Goal: Task Accomplishment & Management: Complete application form

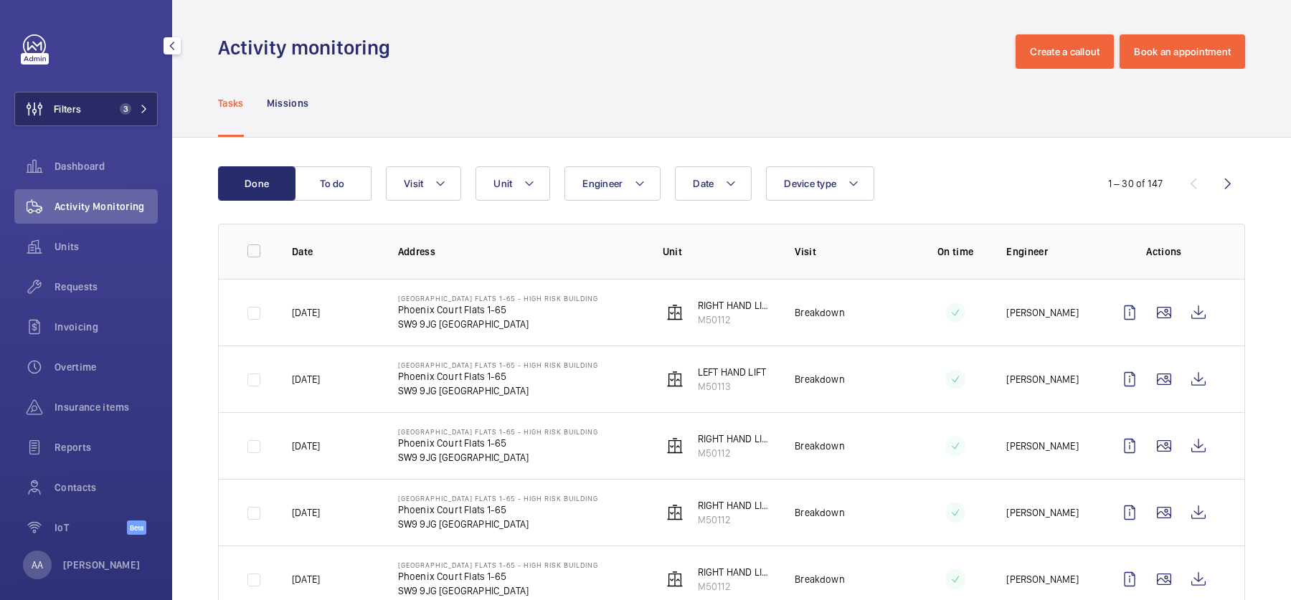
click at [151, 105] on button "Filters 3" at bounding box center [85, 109] width 143 height 34
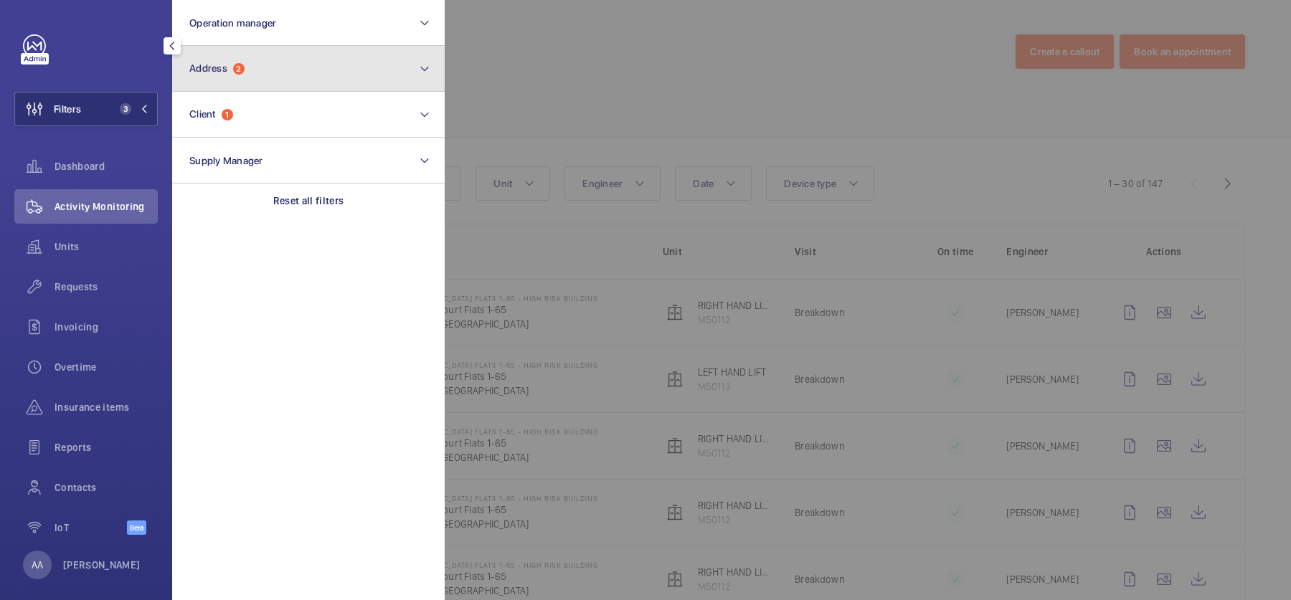
click at [254, 65] on button "Address 2" at bounding box center [308, 69] width 272 height 46
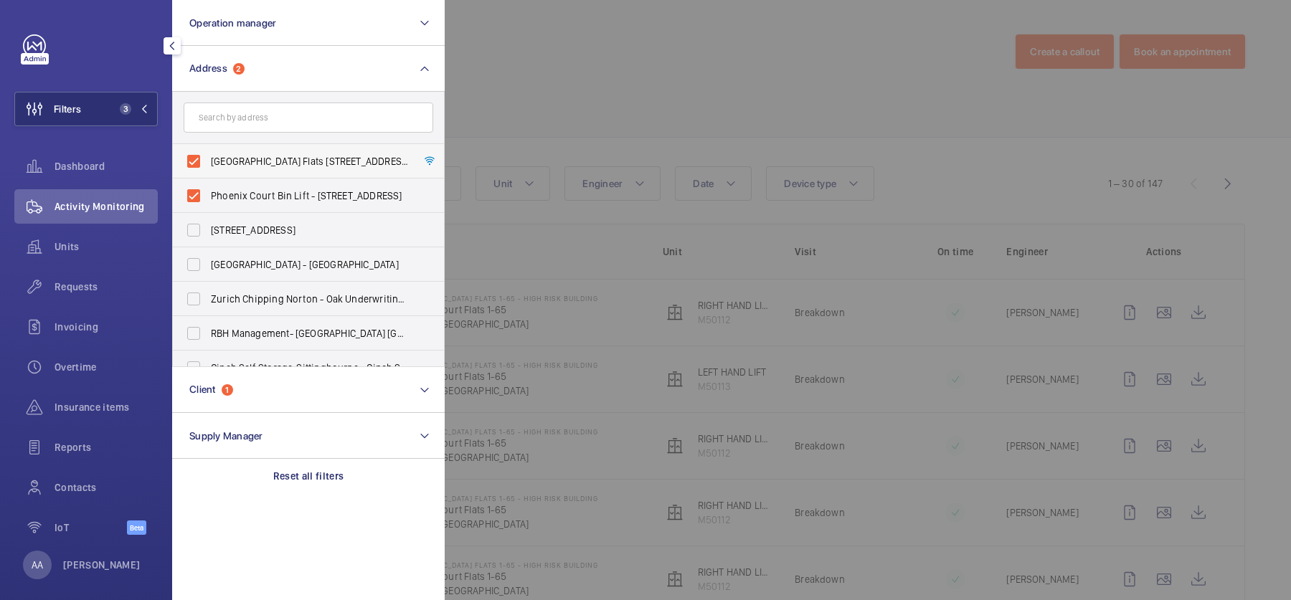
click at [280, 170] on label "Phoenix Court Flats 1-65 - High Risk Building - Phoenix Court Flats 1-65, LONDO…" at bounding box center [298, 161] width 250 height 34
click at [208, 170] on input "Phoenix Court Flats 1-65 - High Risk Building - Phoenix Court Flats 1-65, LONDO…" at bounding box center [193, 161] width 29 height 29
checkbox input "false"
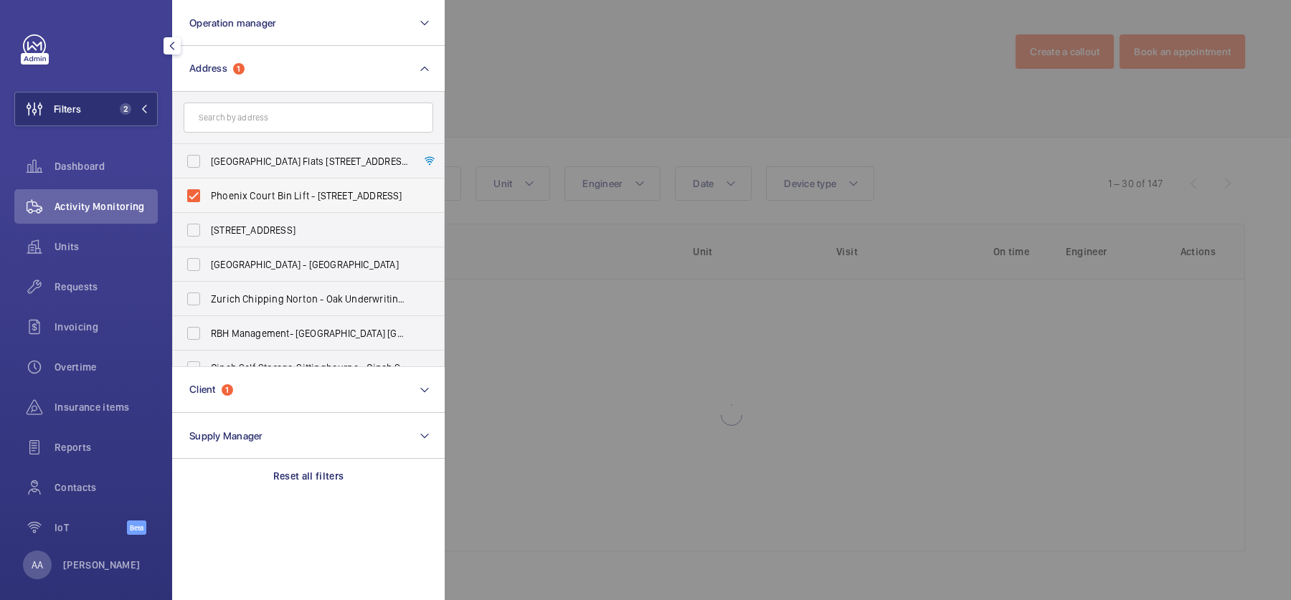
click at [299, 194] on span "Phoenix Court Bin Lift - Phoenix Court Bin Lift, LONDON SW9 9JG" at bounding box center [309, 196] width 197 height 14
click at [208, 194] on input "Phoenix Court Bin Lift - Phoenix Court Bin Lift, LONDON SW9 9JG" at bounding box center [193, 195] width 29 height 29
checkbox input "false"
click at [615, 127] on div at bounding box center [1090, 300] width 1291 height 600
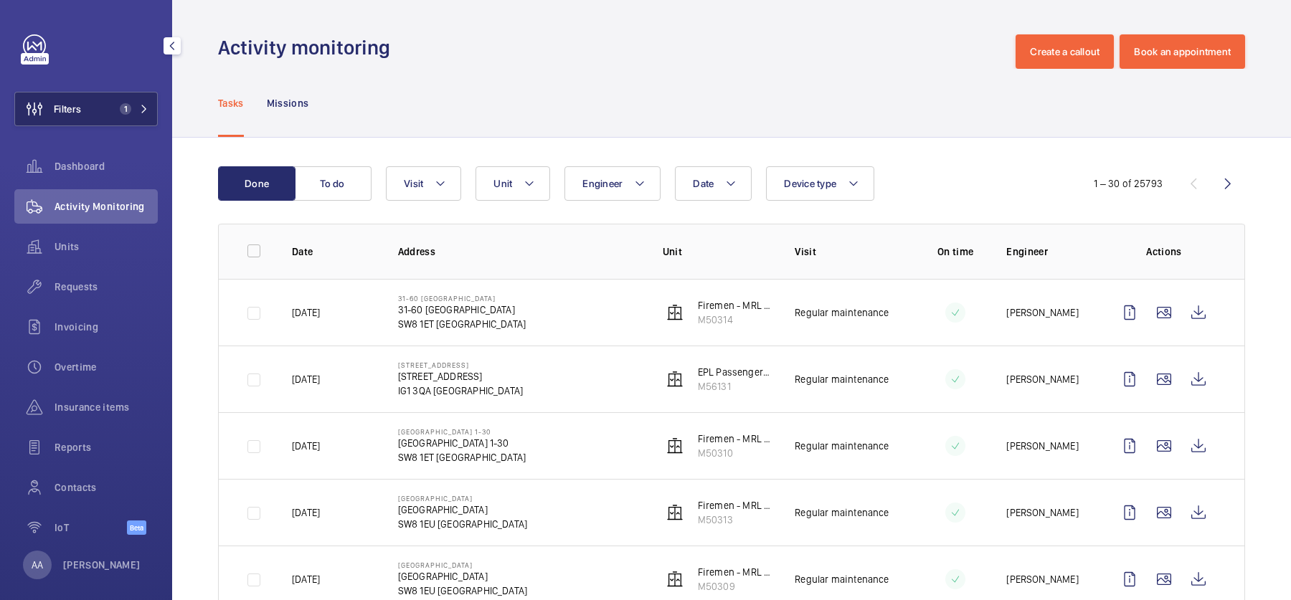
click at [146, 105] on mat-icon at bounding box center [144, 109] width 9 height 9
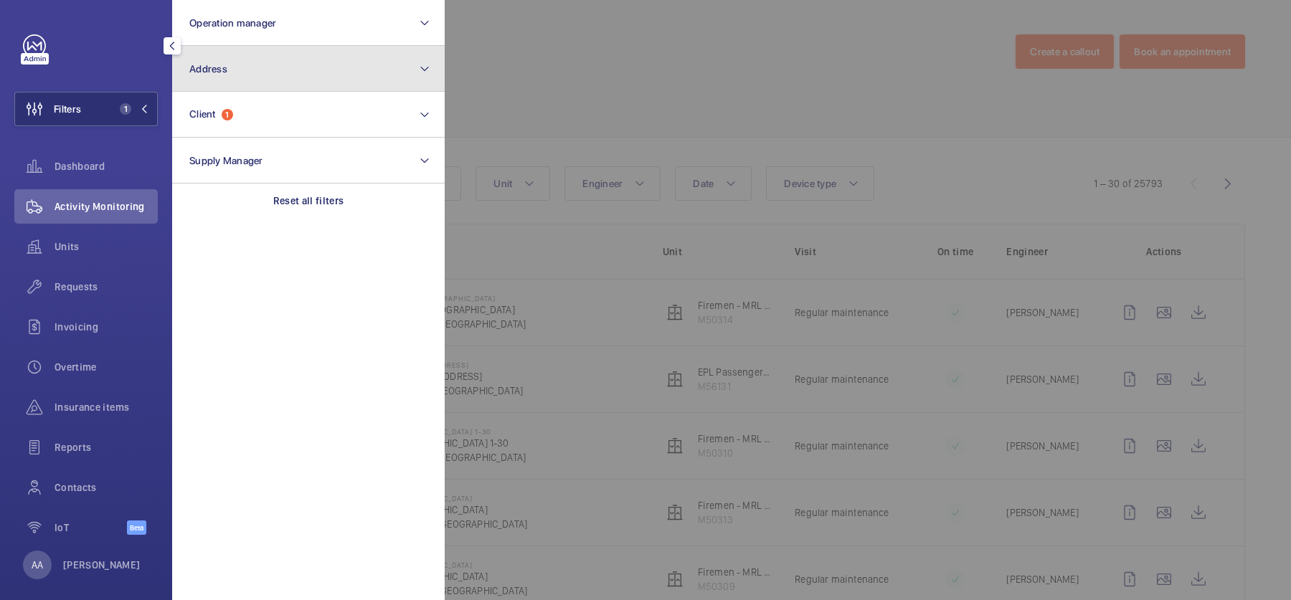
click at [232, 74] on button "Address" at bounding box center [308, 69] width 272 height 46
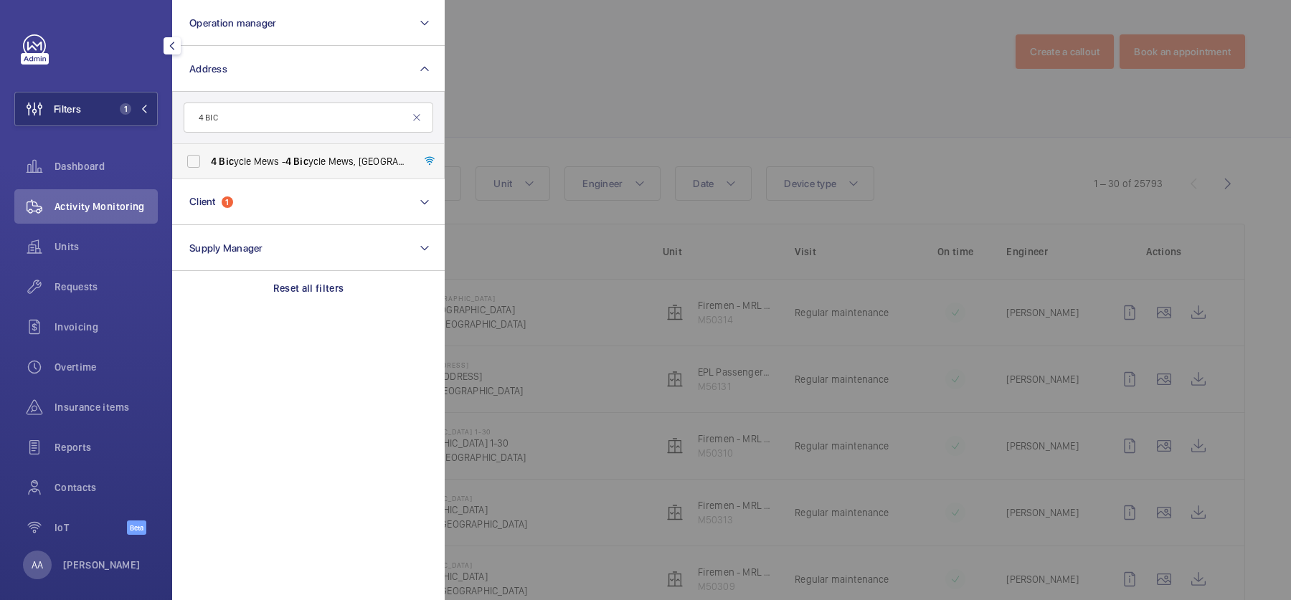
type input "4 BIC"
click at [270, 157] on span "4 Bic ycle Mews - 4 Bic ycle Mews, LONDON SW 4 6FF" at bounding box center [309, 161] width 197 height 14
click at [208, 157] on input "4 Bic ycle Mews - 4 Bic ycle Mews, LONDON SW 4 6FF" at bounding box center [193, 161] width 29 height 29
checkbox input "true"
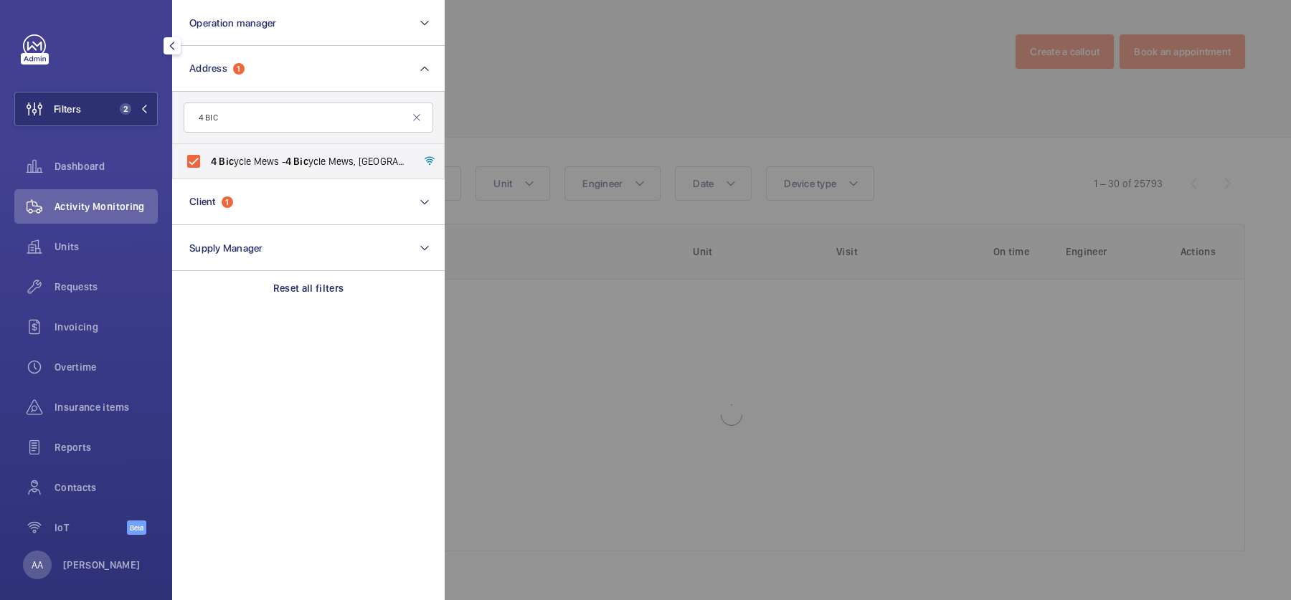
click at [616, 117] on div at bounding box center [1090, 300] width 1291 height 600
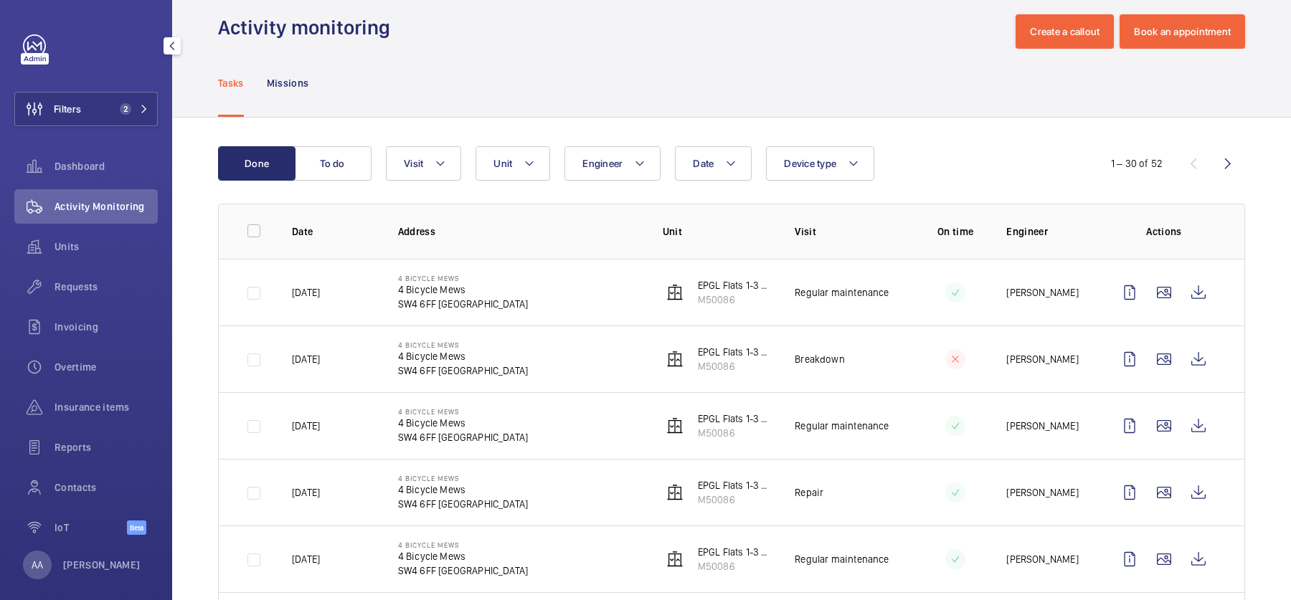
scroll to position [22, 0]
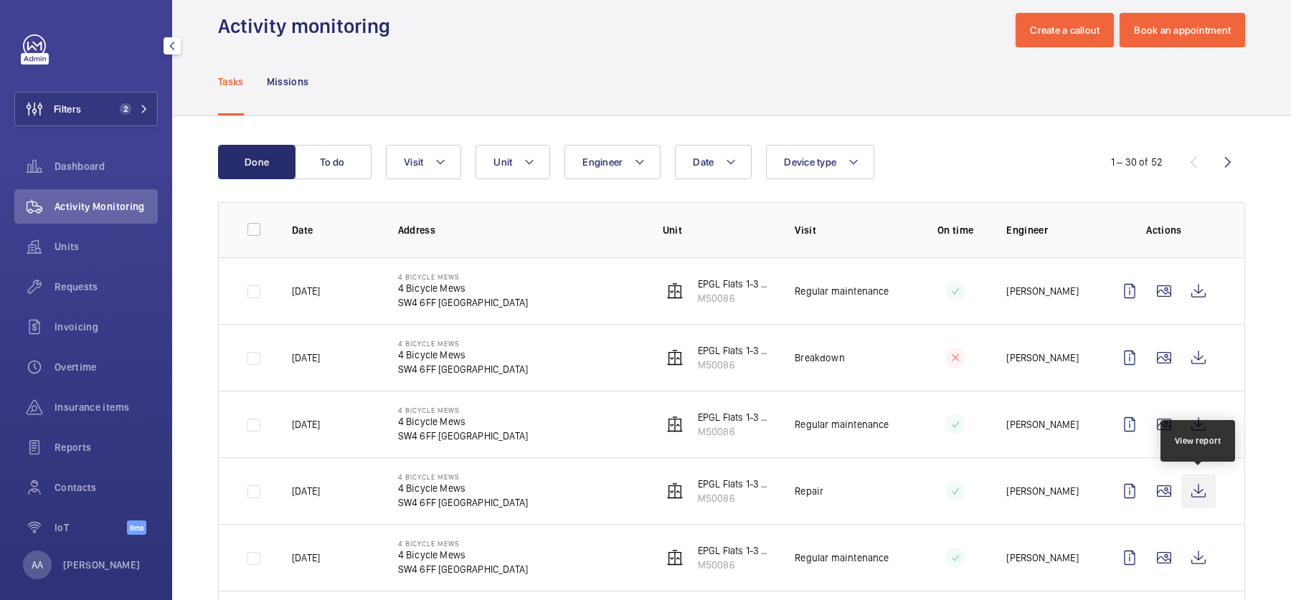
click at [1205, 480] on wm-front-icon-button at bounding box center [1198, 491] width 34 height 34
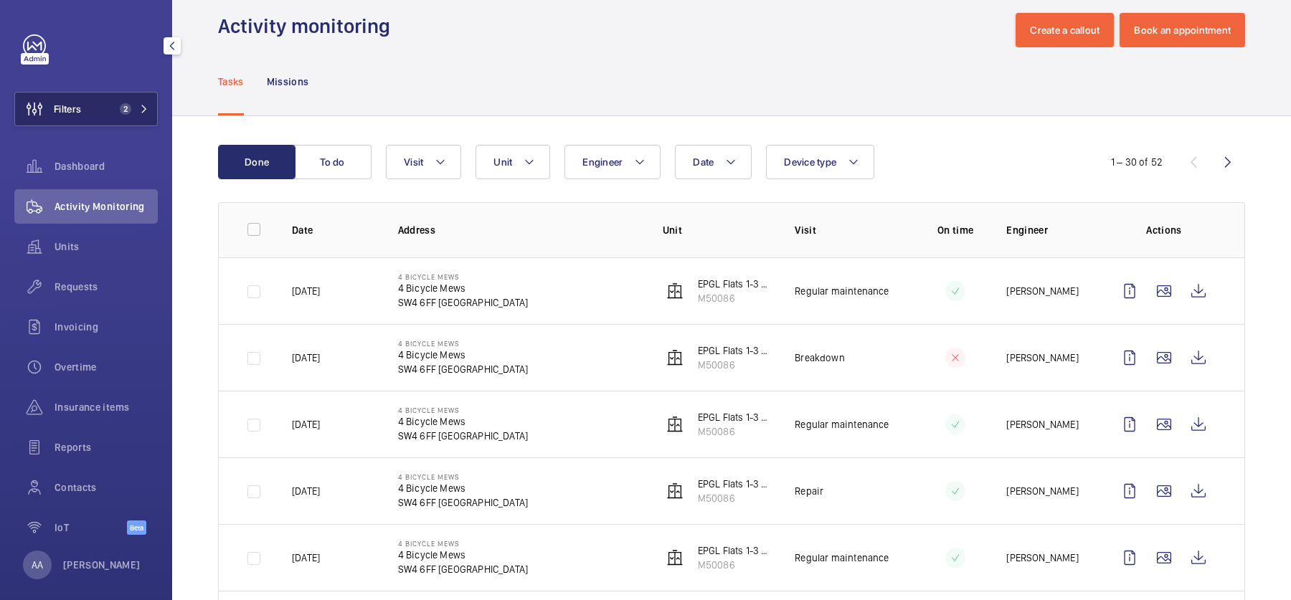
click at [109, 96] on button "Filters 2" at bounding box center [85, 109] width 143 height 34
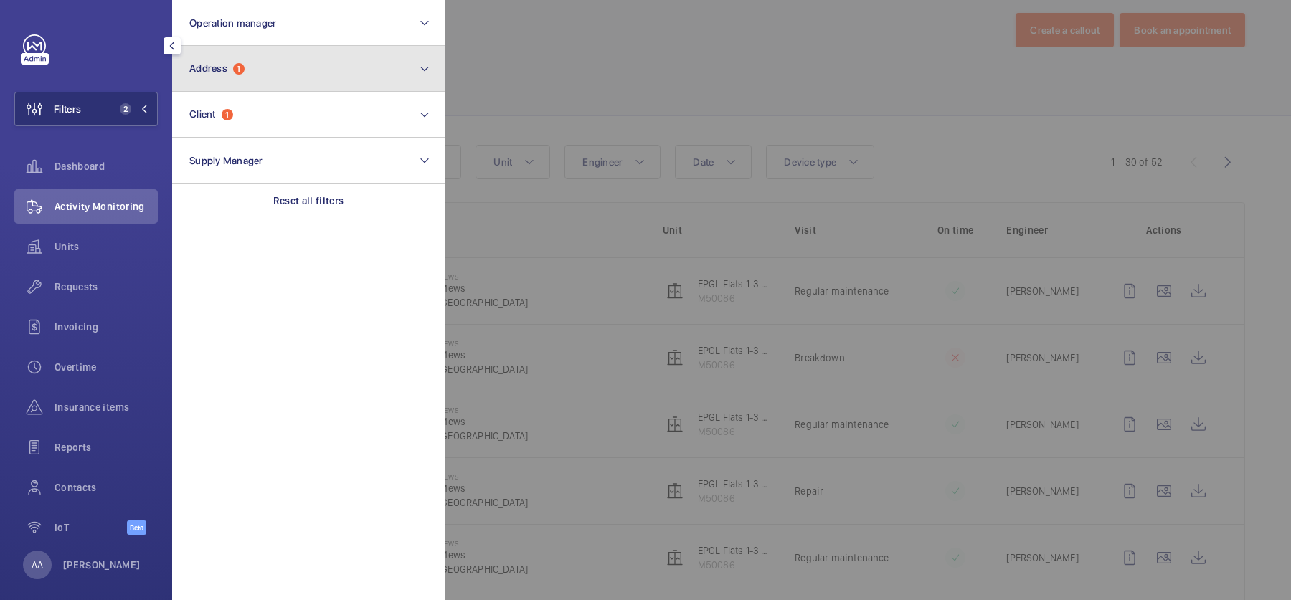
click at [273, 56] on button "Address 1" at bounding box center [308, 69] width 272 height 46
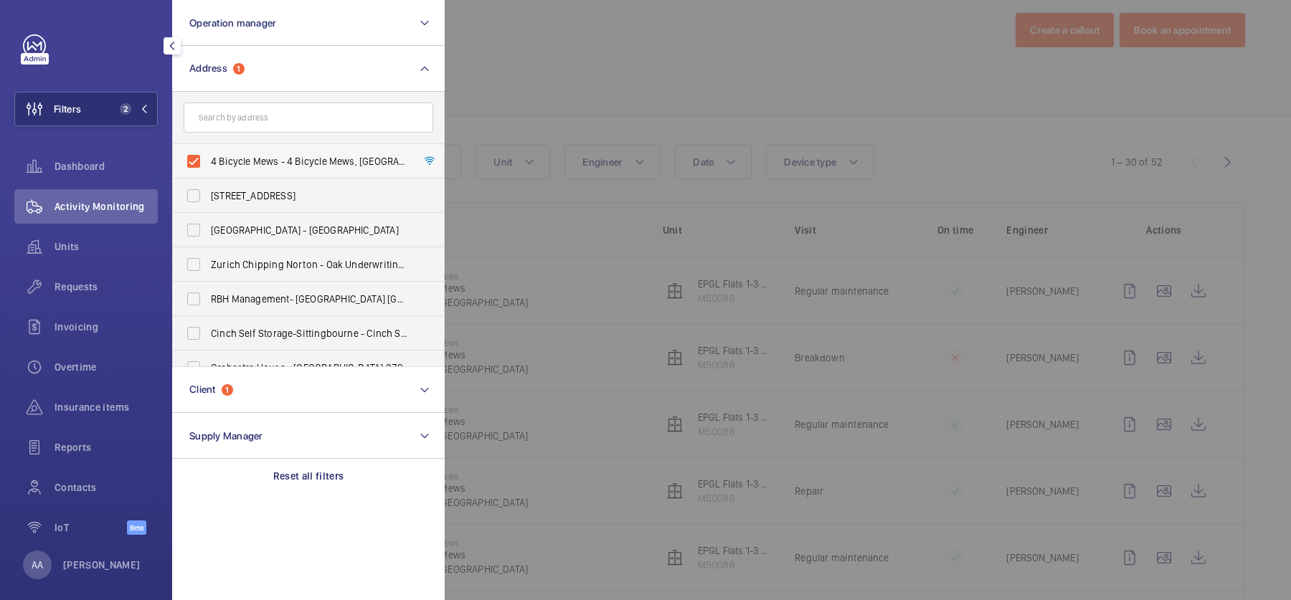
click at [248, 151] on label "4 Bicycle Mews - 4 Bicycle Mews, LONDON SW4 6FF" at bounding box center [298, 161] width 250 height 34
click at [208, 151] on input "4 Bicycle Mews - 4 Bicycle Mews, LONDON SW4 6FF" at bounding box center [193, 161] width 29 height 29
checkbox input "false"
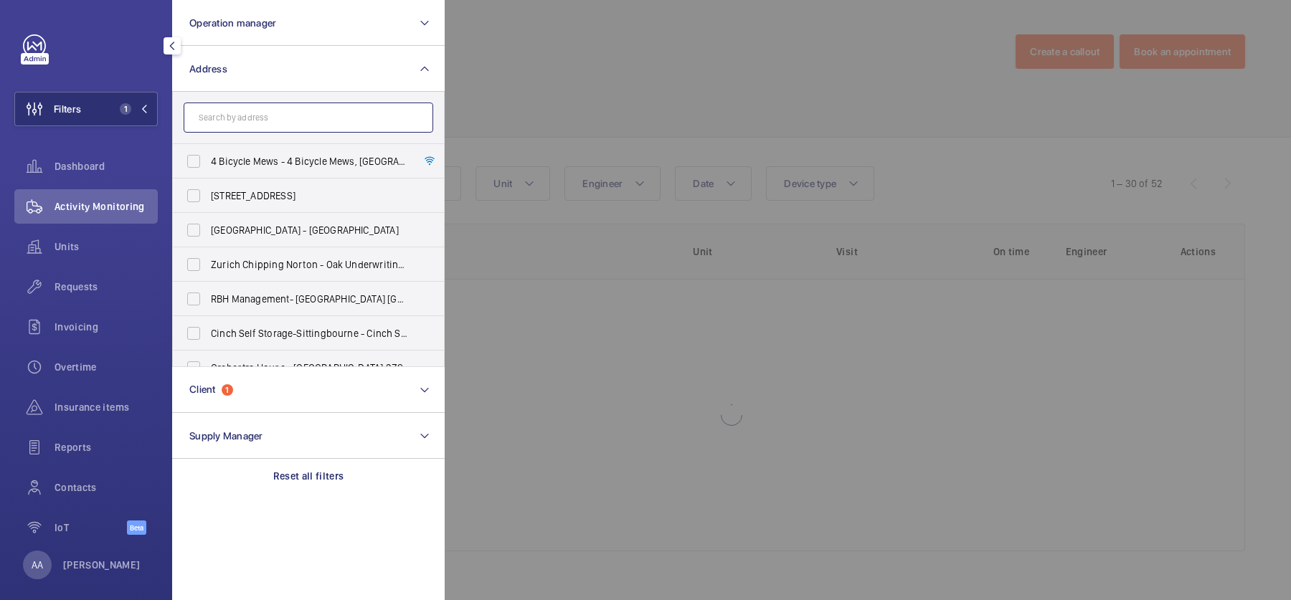
click at [240, 125] on input "text" at bounding box center [309, 118] width 250 height 30
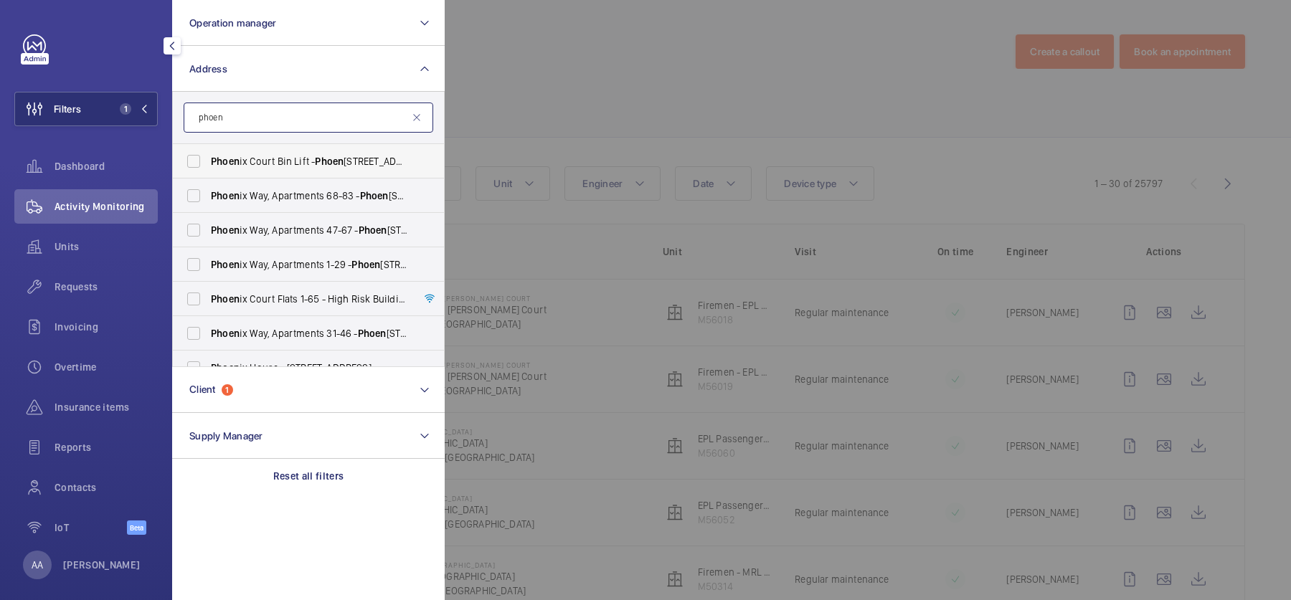
type input "phoen"
click at [252, 158] on span "Phoen ix Court Bin Lift - Phoen ix Court Bin Lift, LONDON SW9 9JG" at bounding box center [309, 161] width 197 height 14
click at [208, 158] on input "Phoen ix Court Bin Lift - Phoen ix Court Bin Lift, LONDON SW9 9JG" at bounding box center [193, 161] width 29 height 29
checkbox input "true"
click at [283, 293] on span "Phoen ix Court Flats 1-65 - High Risk Building - Phoen ix Court Flats 1-65, LON…" at bounding box center [309, 299] width 197 height 14
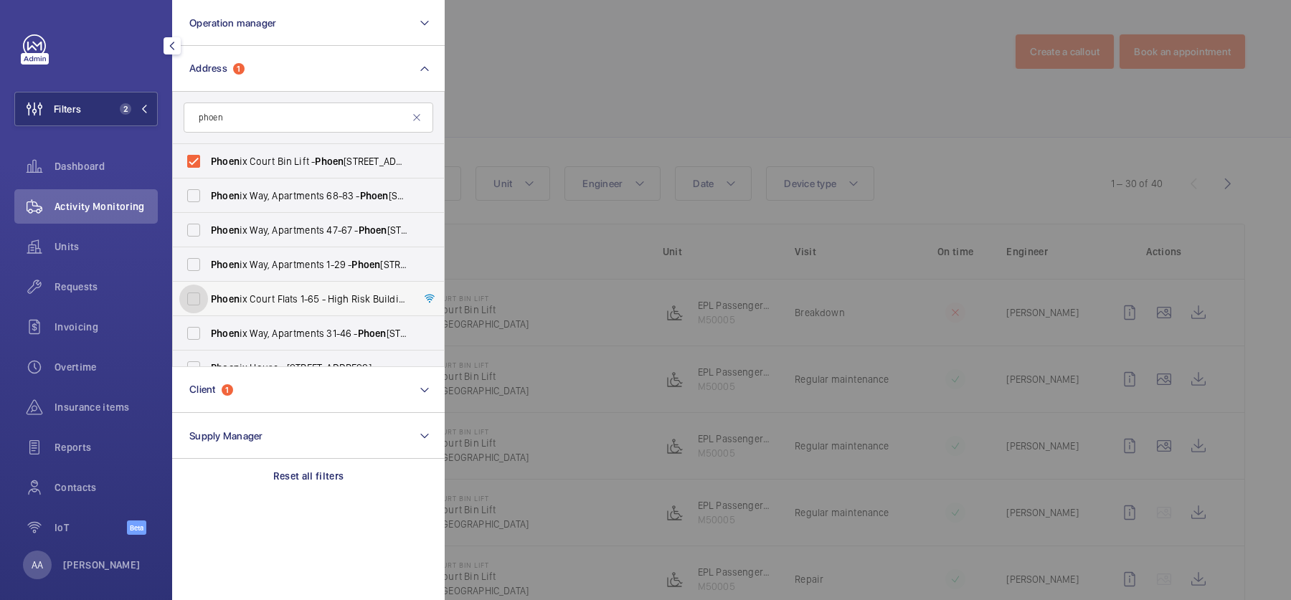
click at [208, 293] on input "Phoen ix Court Flats 1-65 - High Risk Building - Phoen ix Court Flats 1-65, LON…" at bounding box center [193, 299] width 29 height 29
checkbox input "true"
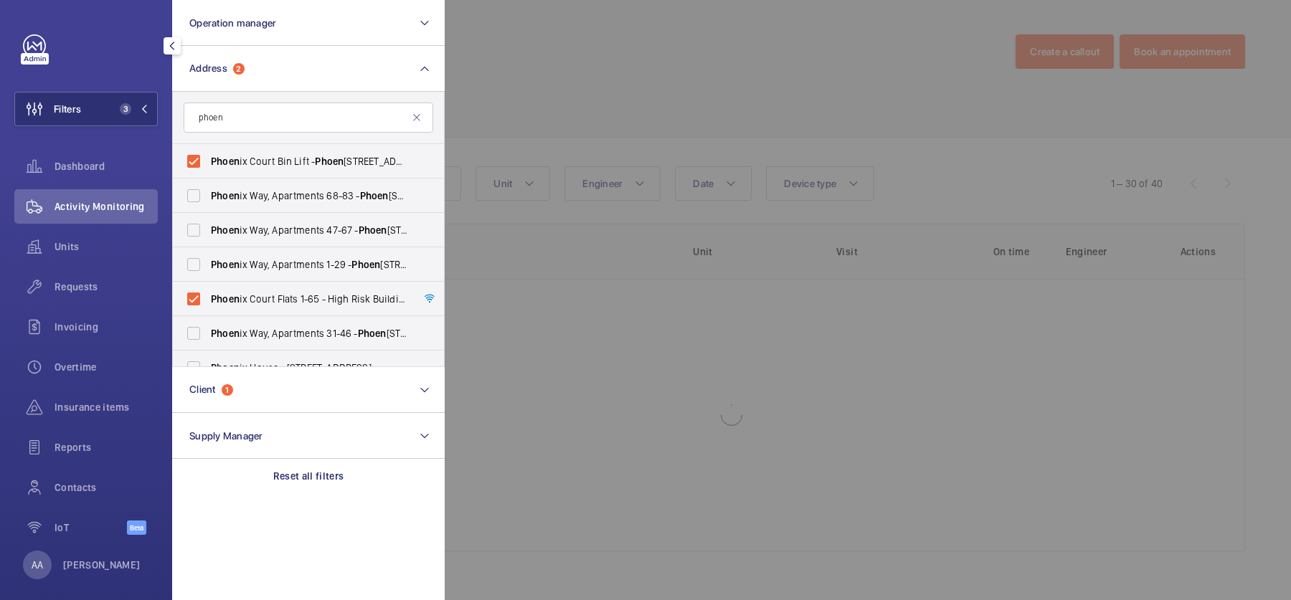
click at [784, 155] on div at bounding box center [1090, 300] width 1291 height 600
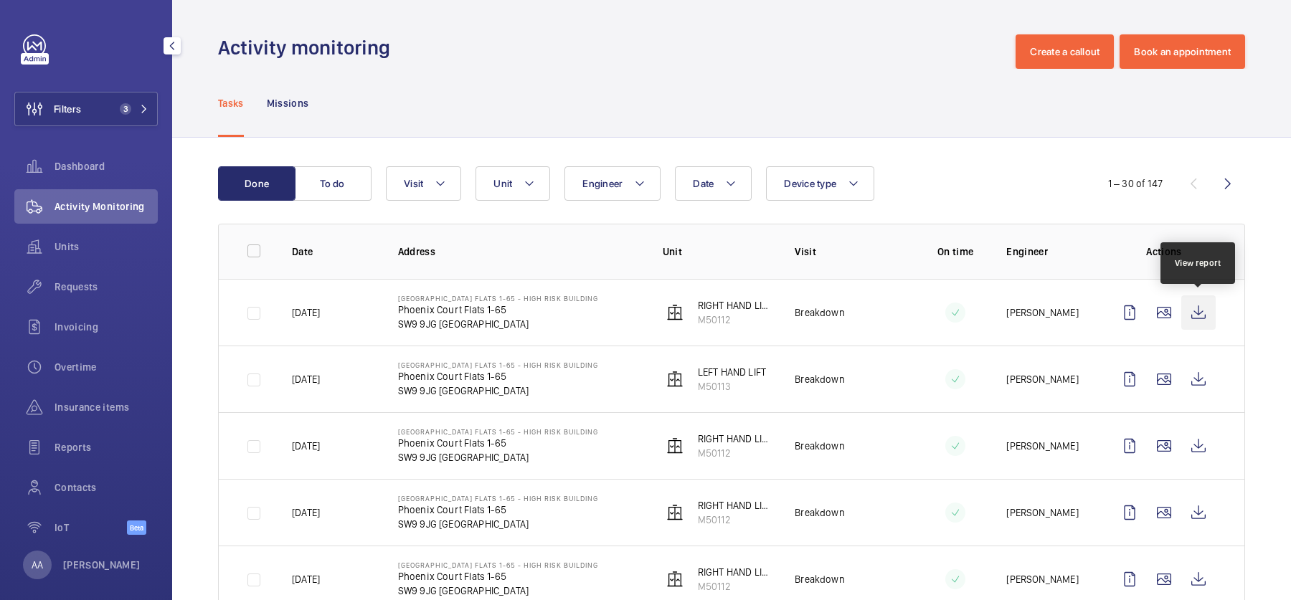
click at [1205, 308] on wm-front-icon-button at bounding box center [1198, 312] width 34 height 34
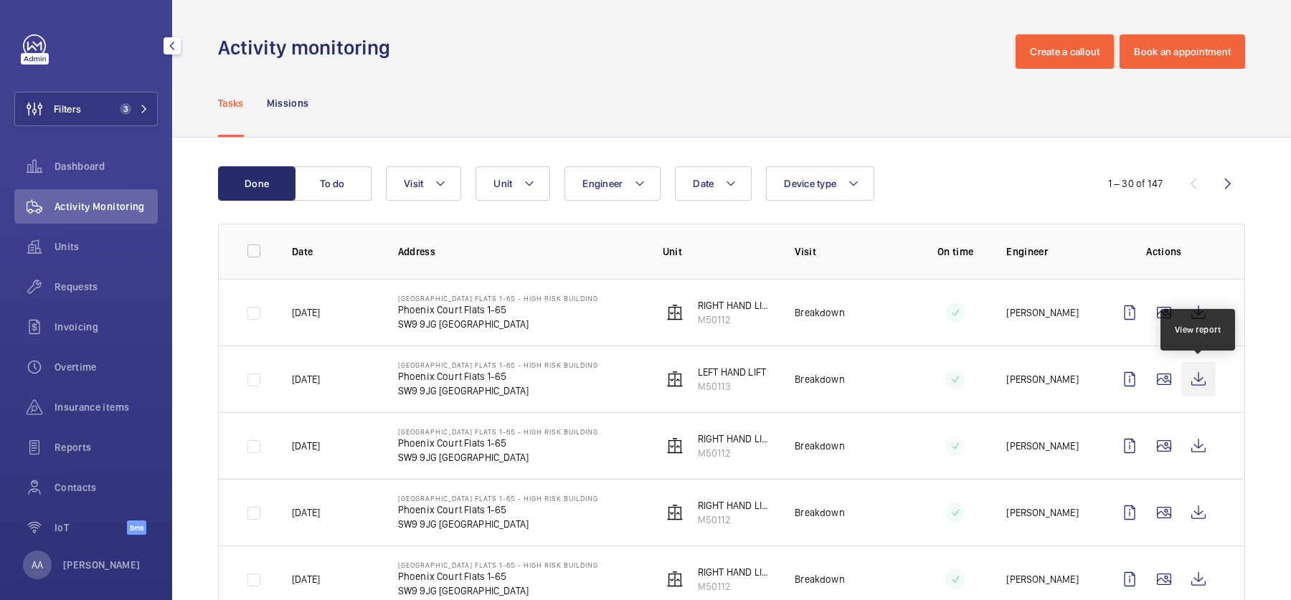
click at [1183, 388] on wm-front-icon-button at bounding box center [1198, 379] width 34 height 34
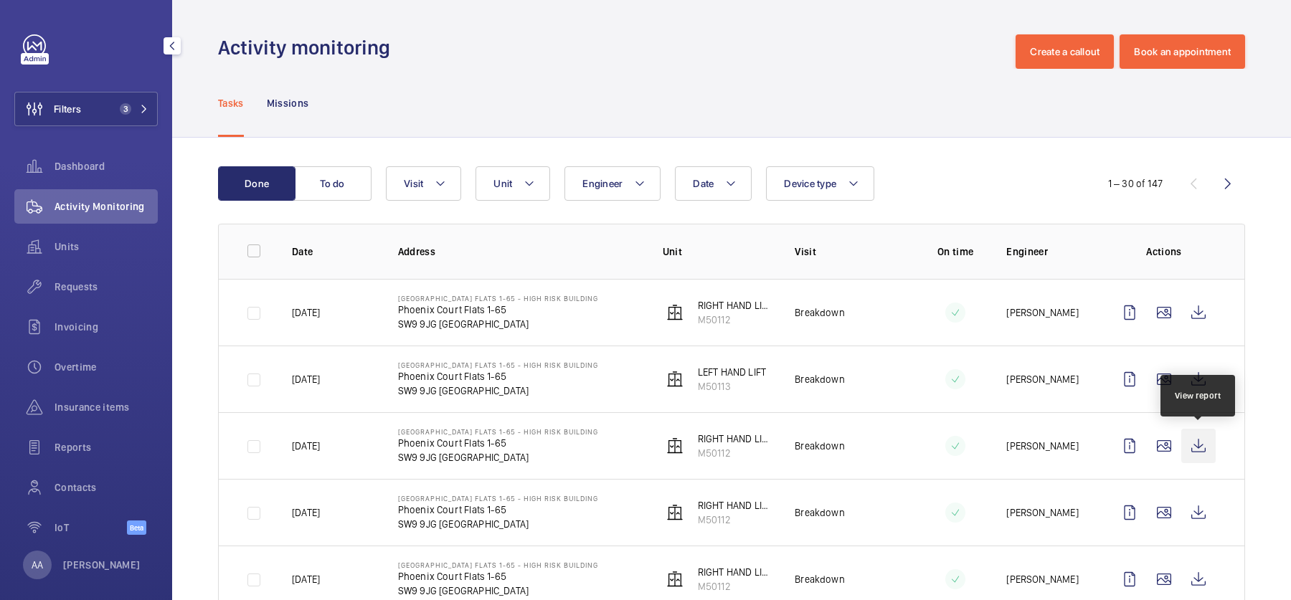
click at [1195, 442] on wm-front-icon-button at bounding box center [1198, 446] width 34 height 34
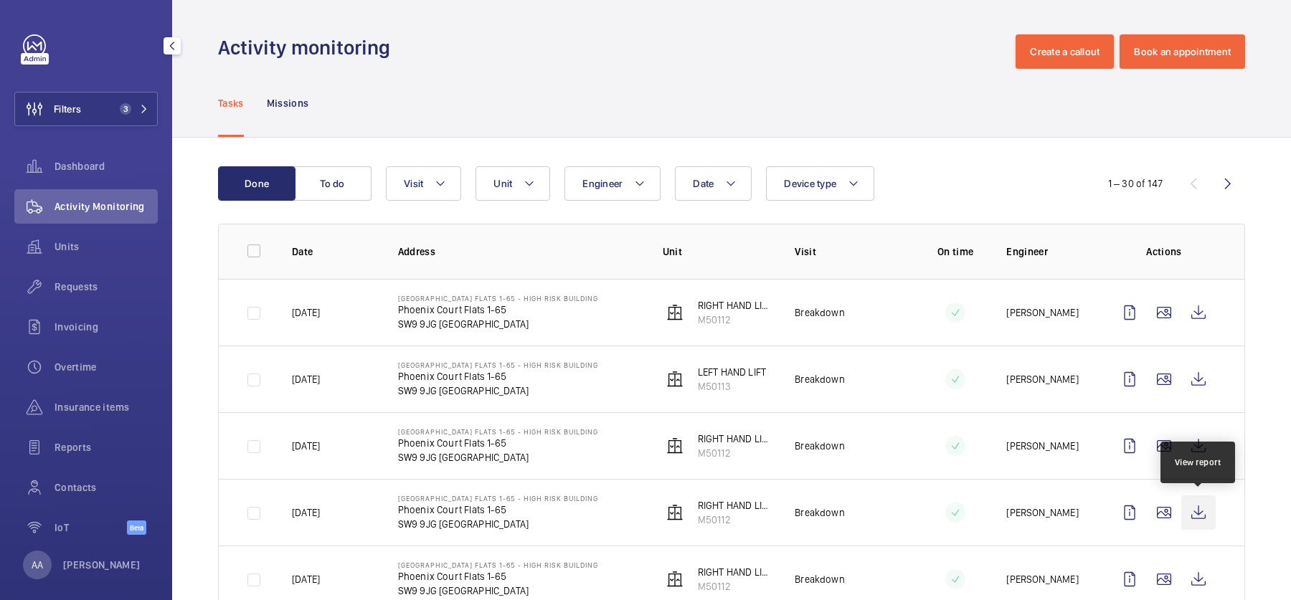
click at [1204, 512] on wm-front-icon-button at bounding box center [1198, 512] width 34 height 34
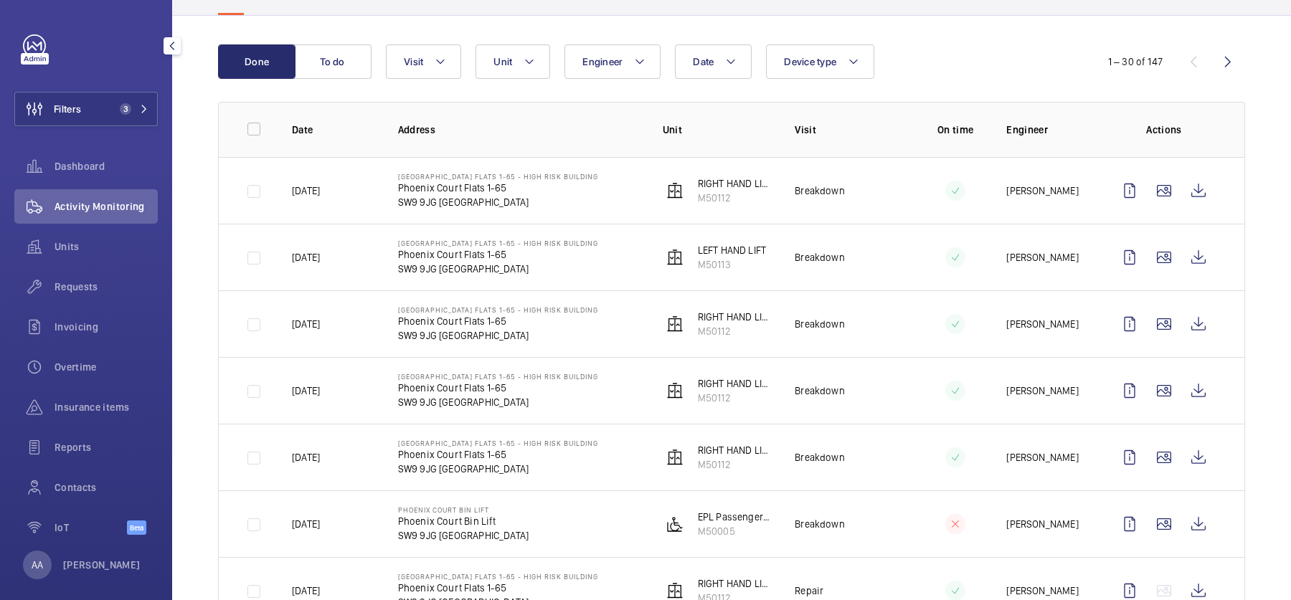
scroll to position [160, 0]
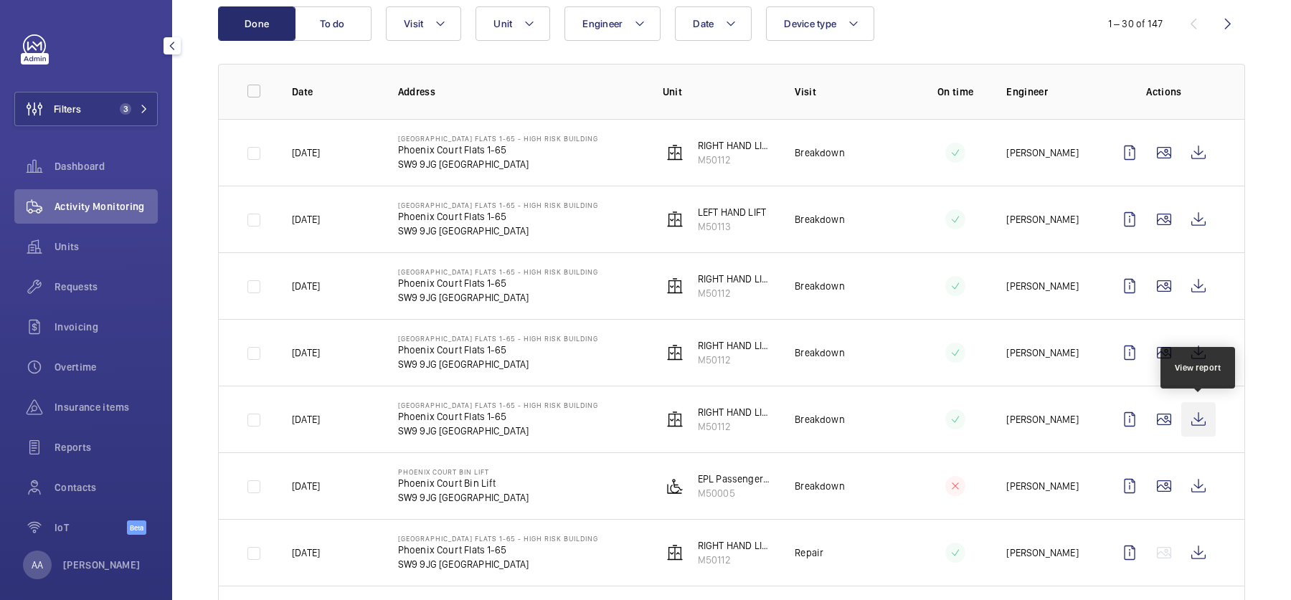
click at [1194, 429] on wm-front-icon-button at bounding box center [1198, 419] width 34 height 34
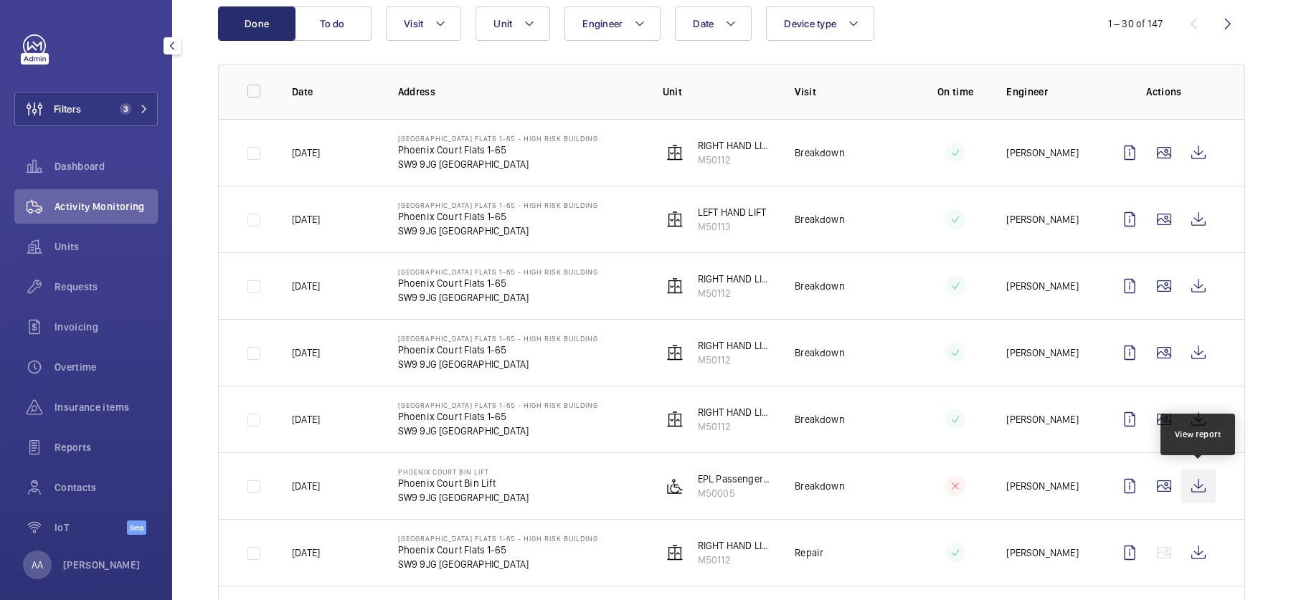
click at [1189, 482] on wm-front-icon-button at bounding box center [1198, 486] width 34 height 34
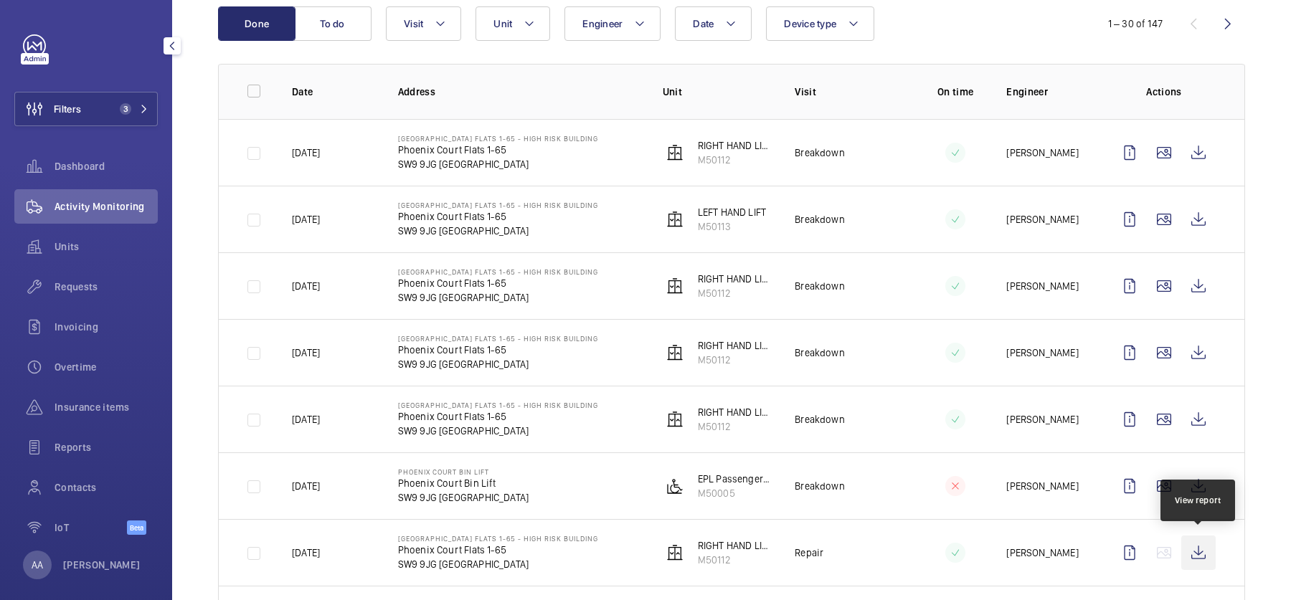
click at [1205, 546] on wm-front-icon-button at bounding box center [1198, 553] width 34 height 34
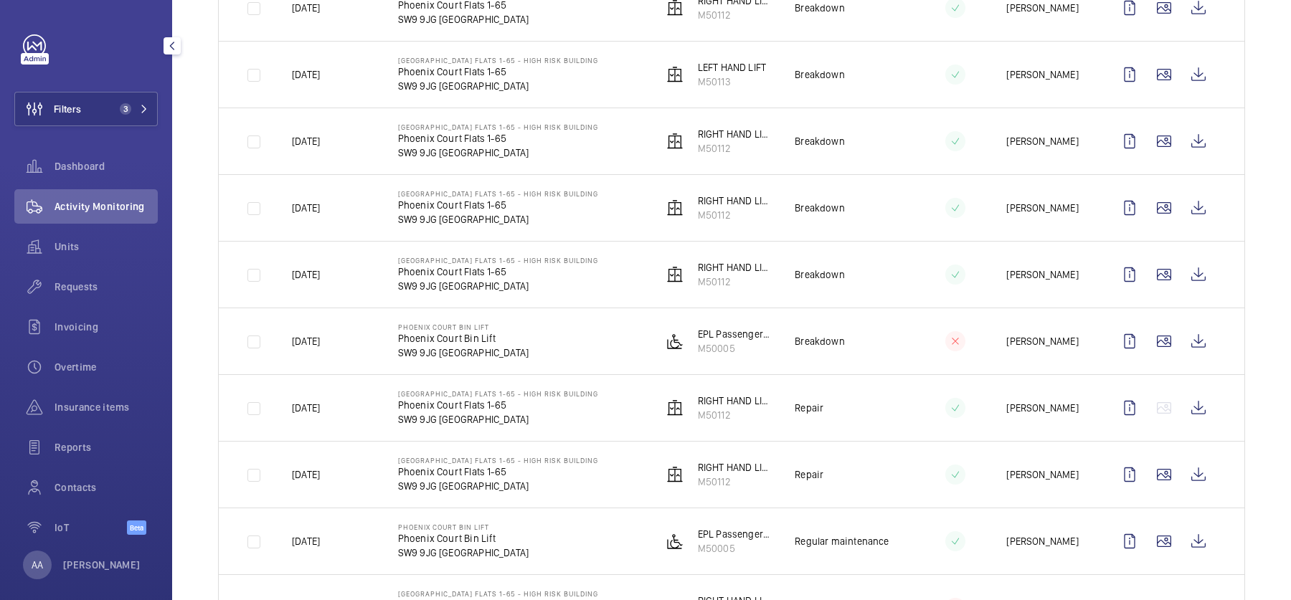
scroll to position [309, 0]
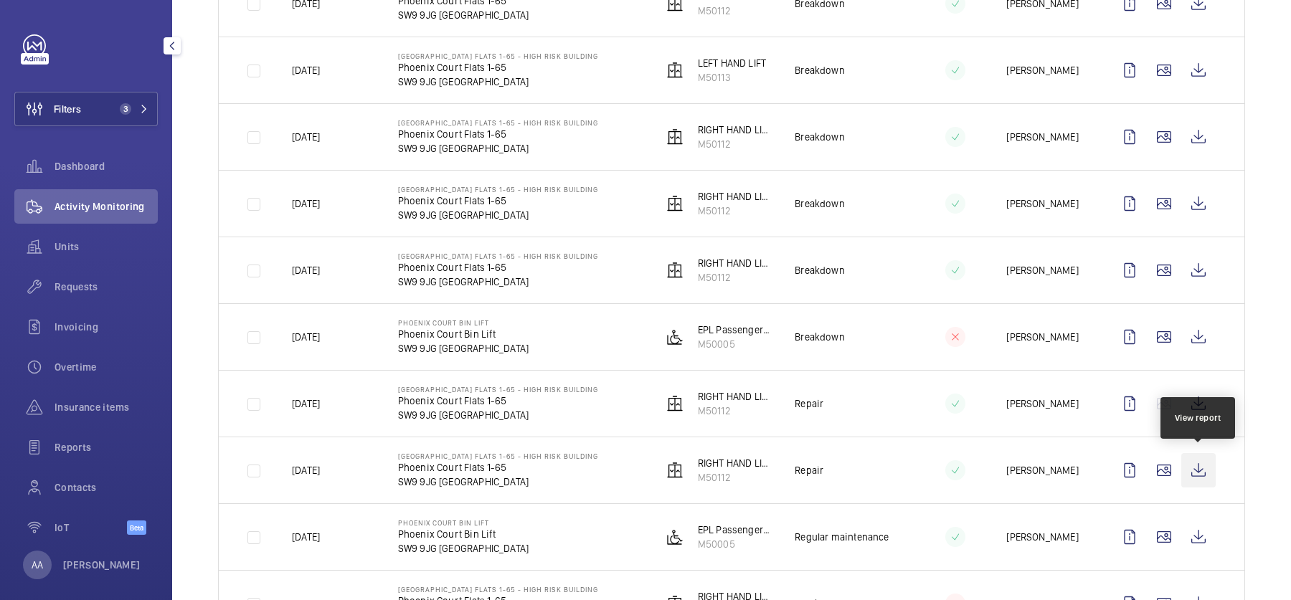
click at [1206, 468] on wm-front-icon-button at bounding box center [1198, 470] width 34 height 34
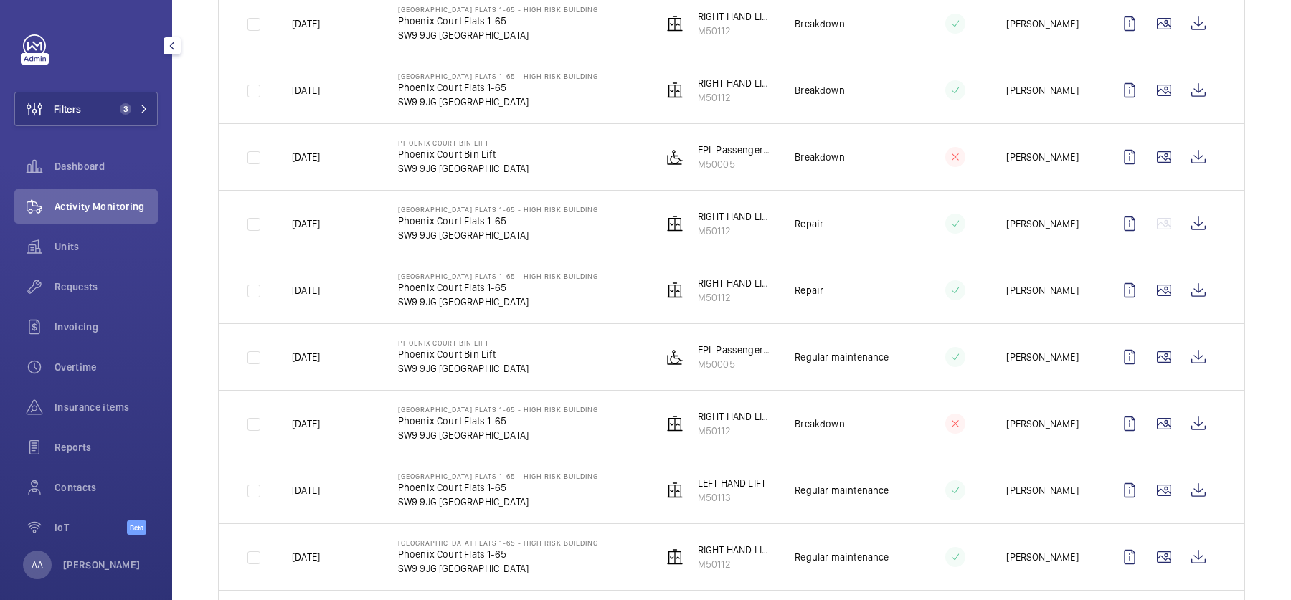
scroll to position [491, 0]
click at [1207, 473] on wm-front-icon-button at bounding box center [1198, 488] width 34 height 34
click at [1193, 550] on wm-front-icon-button at bounding box center [1198, 555] width 34 height 34
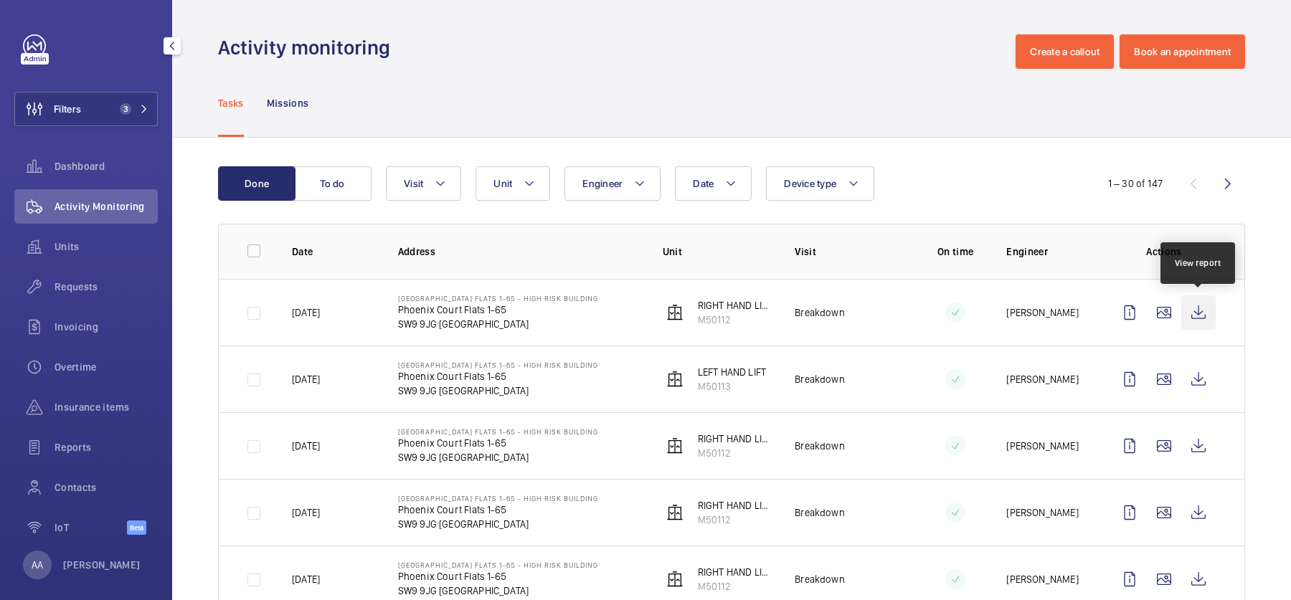
click at [1190, 308] on wm-front-icon-button at bounding box center [1198, 312] width 34 height 34
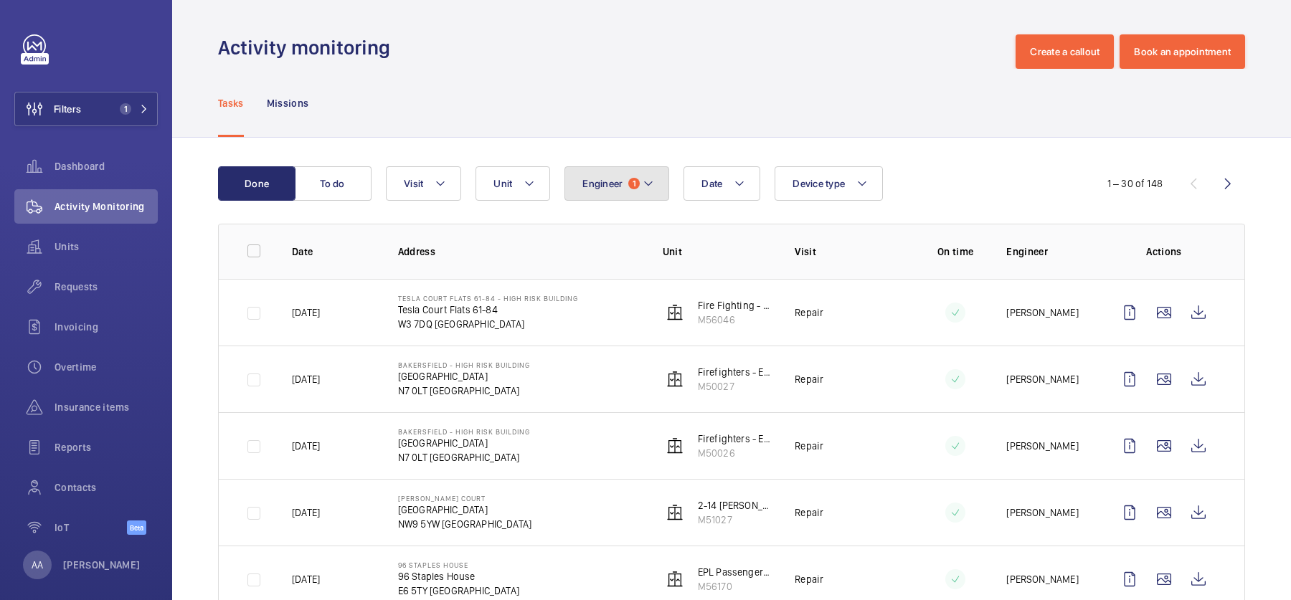
click at [604, 179] on span "Engineer" at bounding box center [602, 183] width 40 height 11
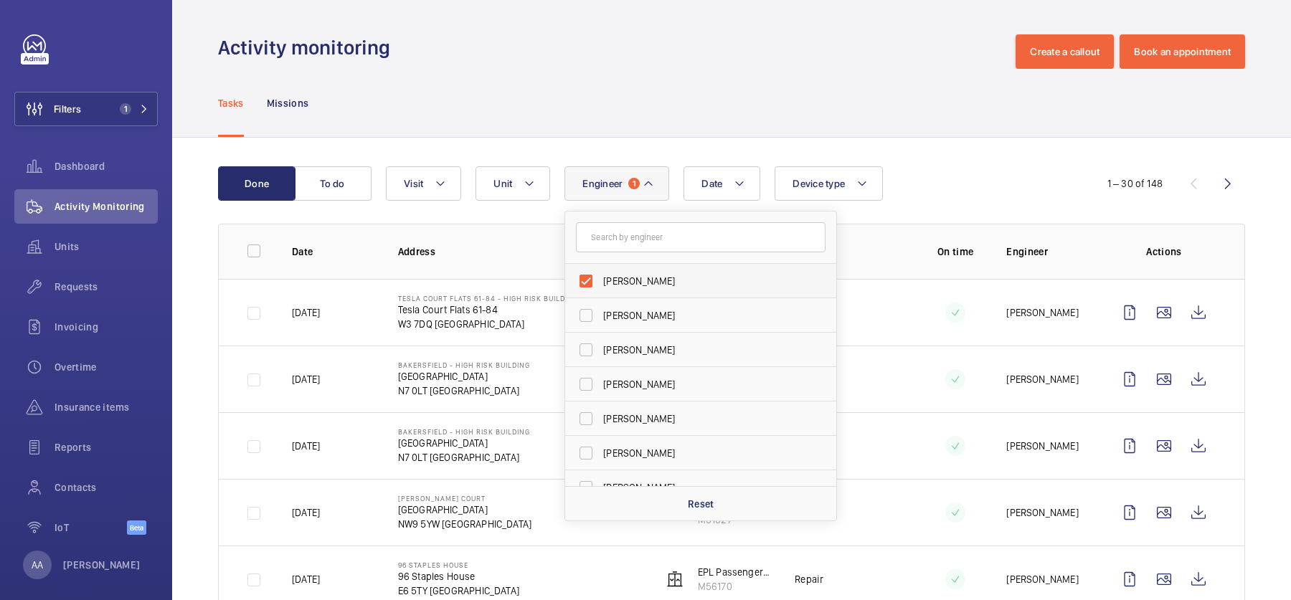
click at [642, 279] on span "[PERSON_NAME]" at bounding box center [701, 281] width 197 height 14
click at [600, 279] on input "[PERSON_NAME]" at bounding box center [585, 281] width 29 height 29
checkbox input "false"
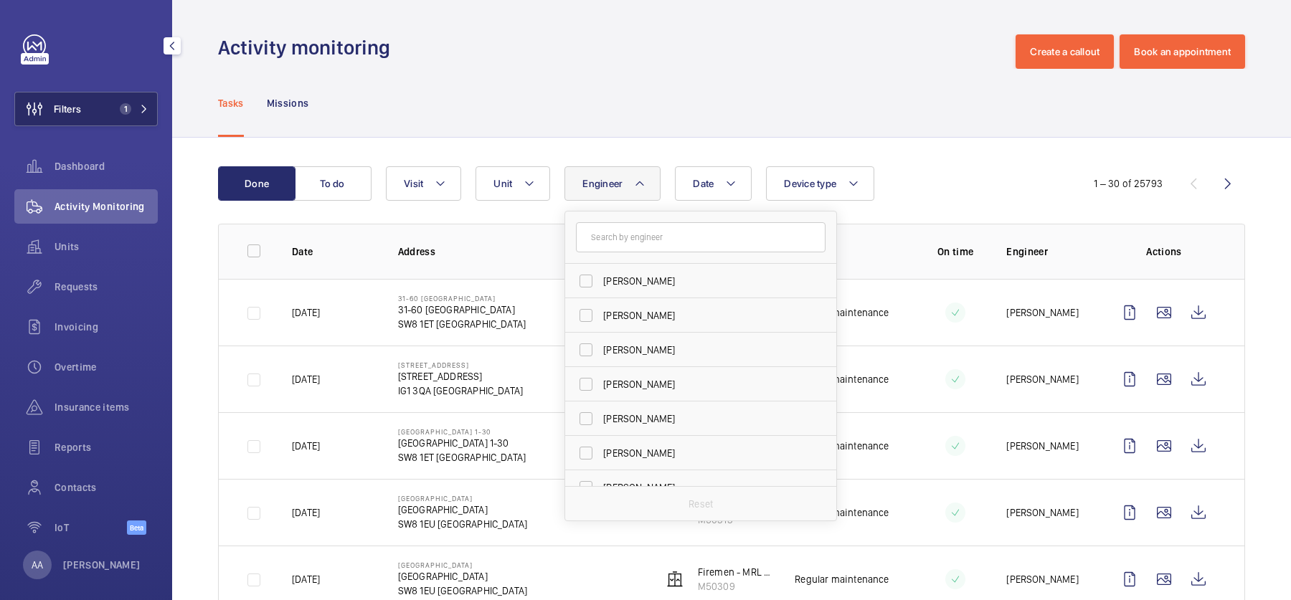
click at [104, 104] on button "Filters 1" at bounding box center [85, 109] width 143 height 34
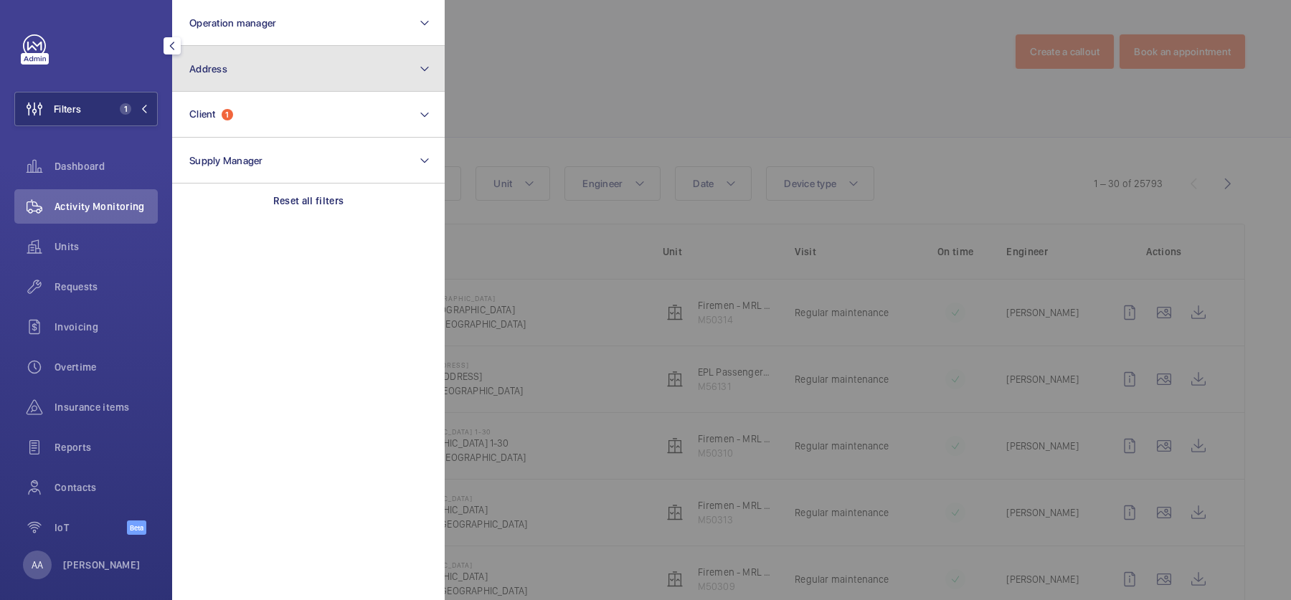
click at [252, 67] on button "Address" at bounding box center [308, 69] width 272 height 46
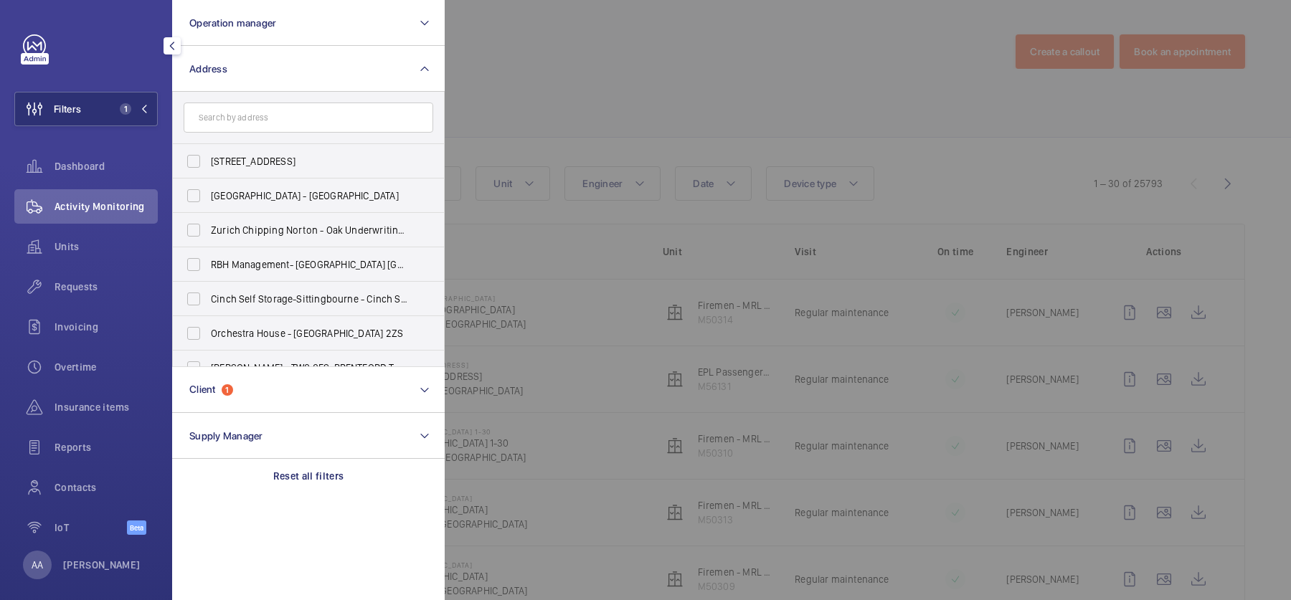
click at [561, 97] on div at bounding box center [1090, 300] width 1291 height 600
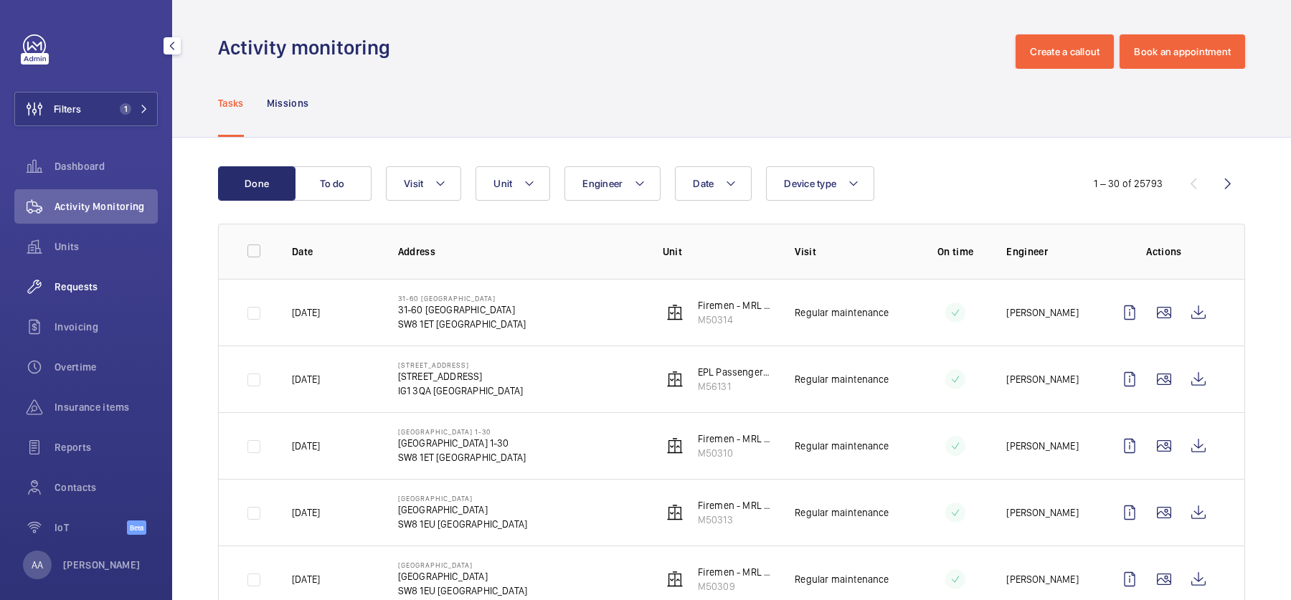
click at [61, 291] on span "Requests" at bounding box center [105, 287] width 103 height 14
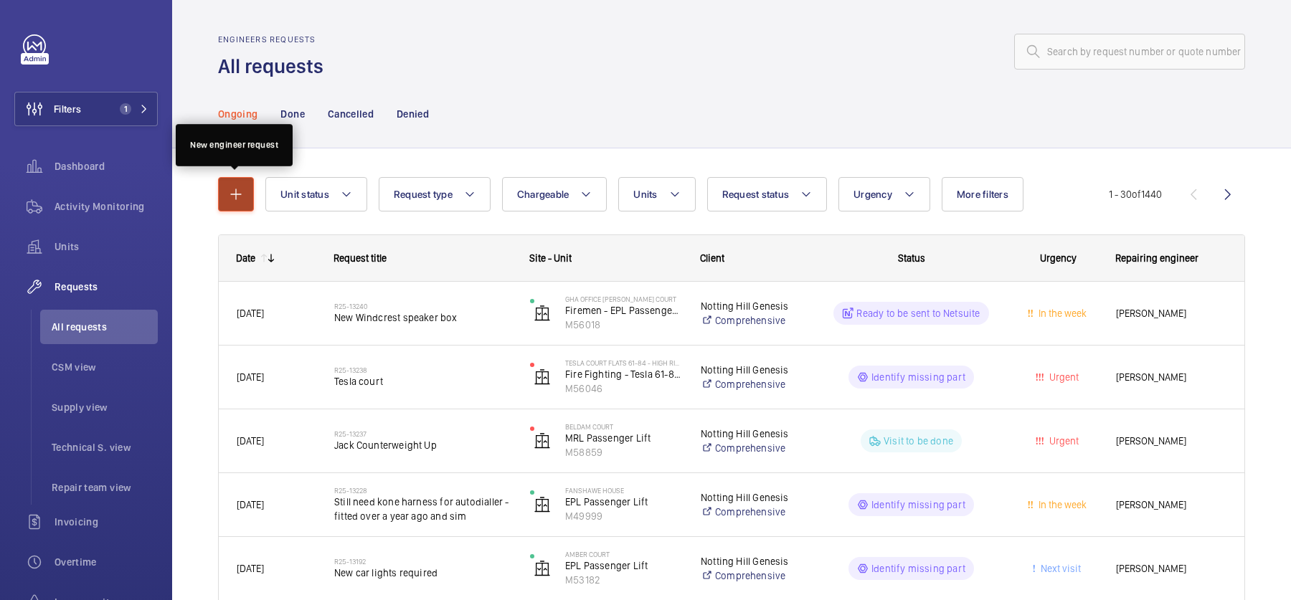
click at [239, 189] on mat-icon "button" at bounding box center [235, 194] width 17 height 17
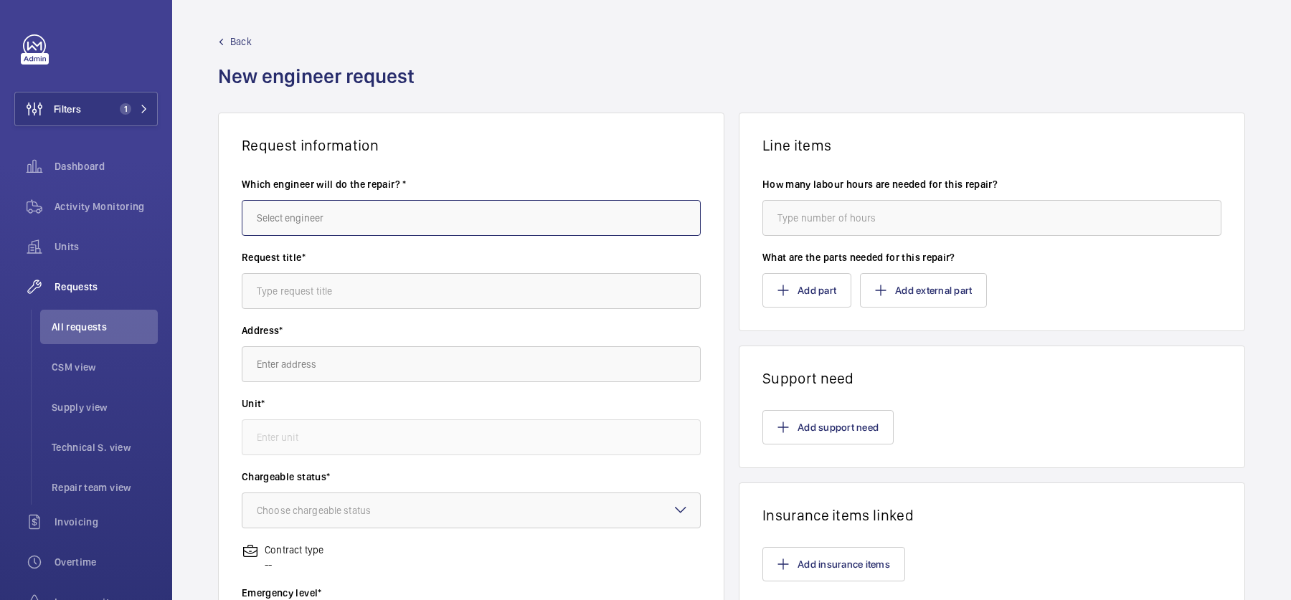
click at [468, 220] on input "text" at bounding box center [471, 218] width 459 height 36
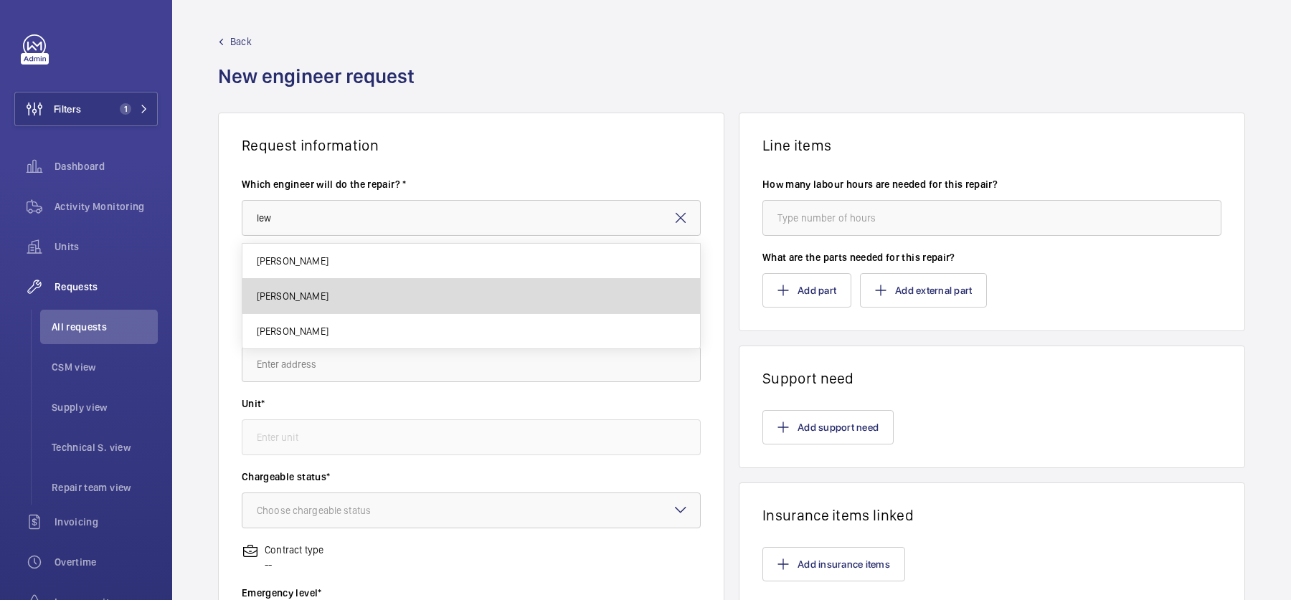
click at [354, 304] on mat-option "[PERSON_NAME]" at bounding box center [471, 296] width 458 height 35
type input "[PERSON_NAME]"
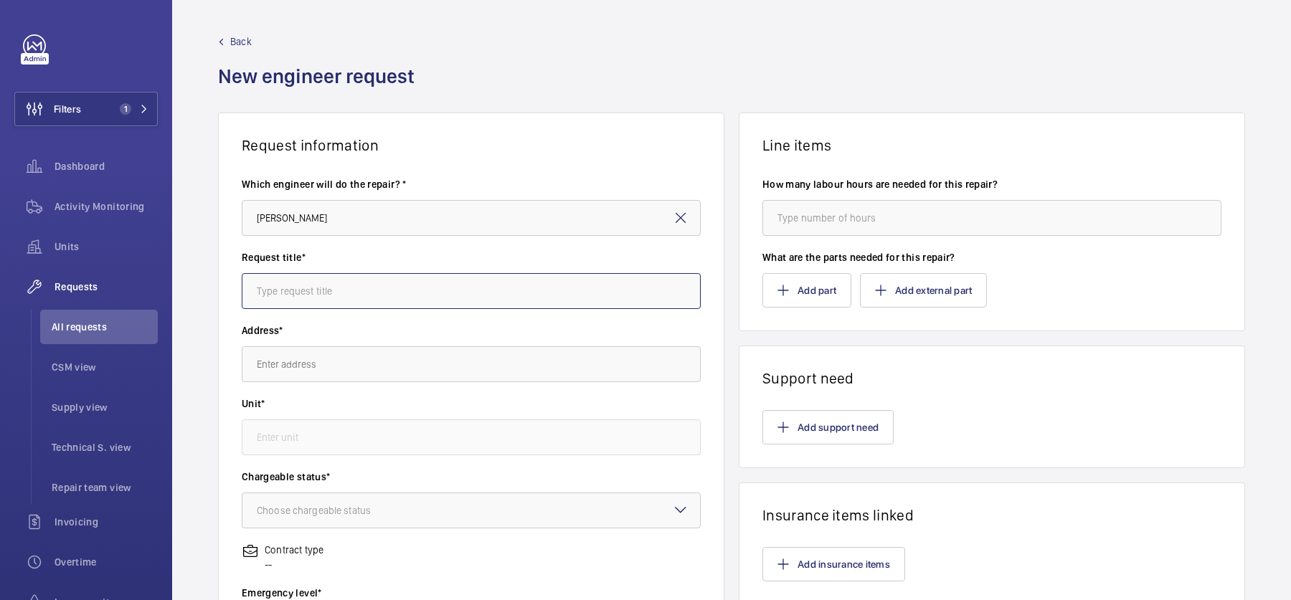
click at [346, 287] on input "text" at bounding box center [471, 291] width 459 height 36
type input "Cambridge House - insurance standby"
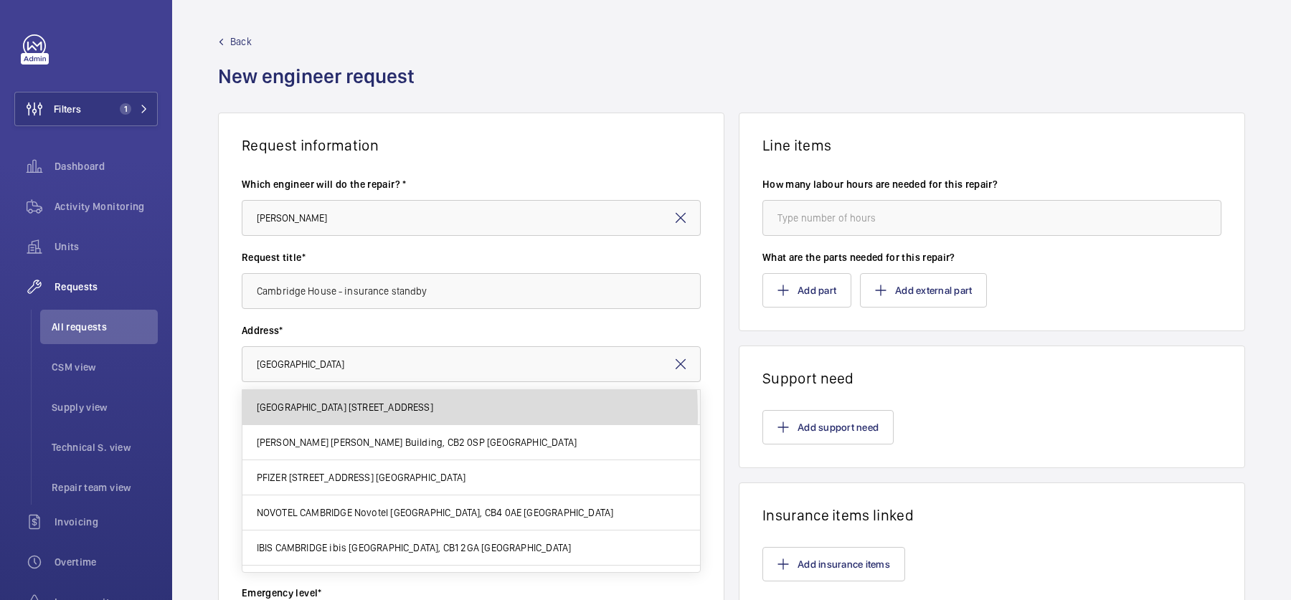
click at [338, 413] on span "[GEOGRAPHIC_DATA] [STREET_ADDRESS]" at bounding box center [345, 407] width 176 height 14
type input "[GEOGRAPHIC_DATA] [STREET_ADDRESS]"
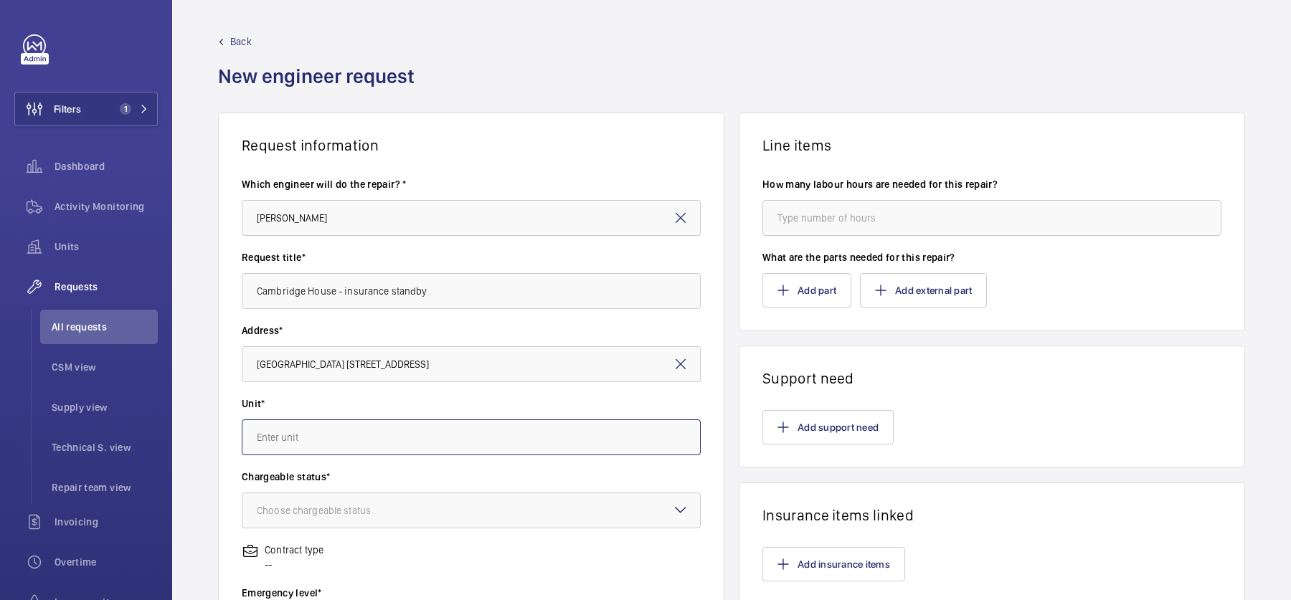
click at [350, 437] on input "text" at bounding box center [471, 437] width 459 height 36
click at [354, 488] on mat-option "M51018 - Left" at bounding box center [471, 480] width 458 height 35
type input "M51018 - Left"
click at [354, 488] on wm-front-input-dropdown "Chargeable status* Choose chargeable status" at bounding box center [471, 499] width 459 height 59
click at [374, 518] on div at bounding box center [470, 510] width 457 height 34
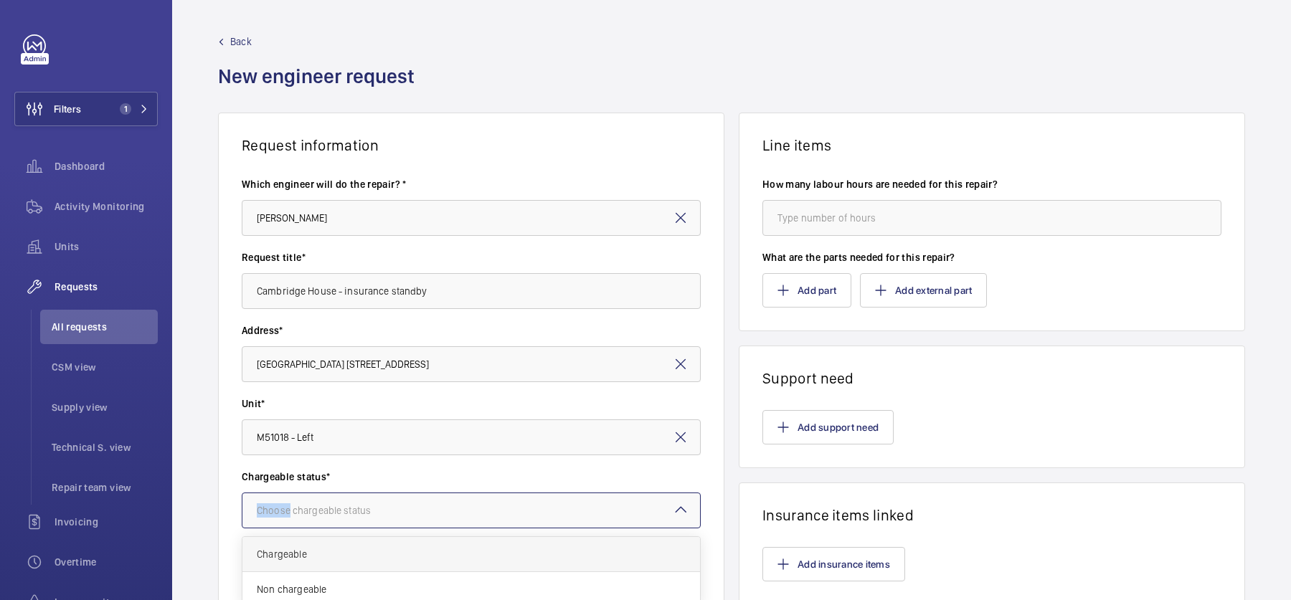
click at [325, 556] on span "Chargeable" at bounding box center [471, 554] width 429 height 14
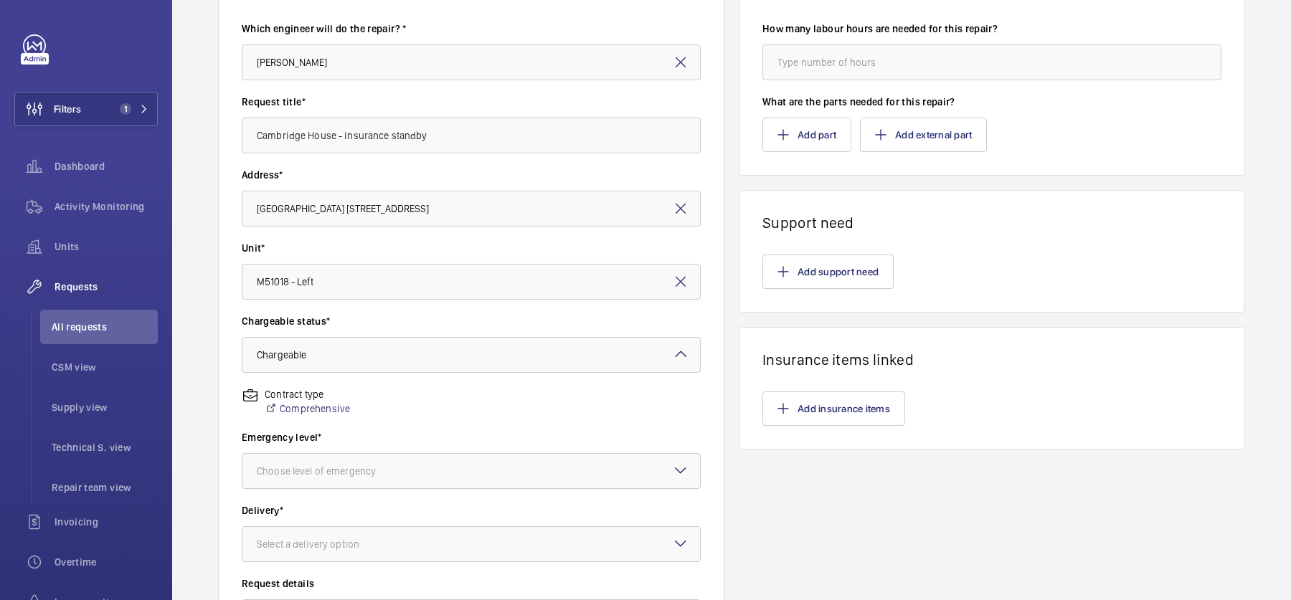
scroll to position [217, 0]
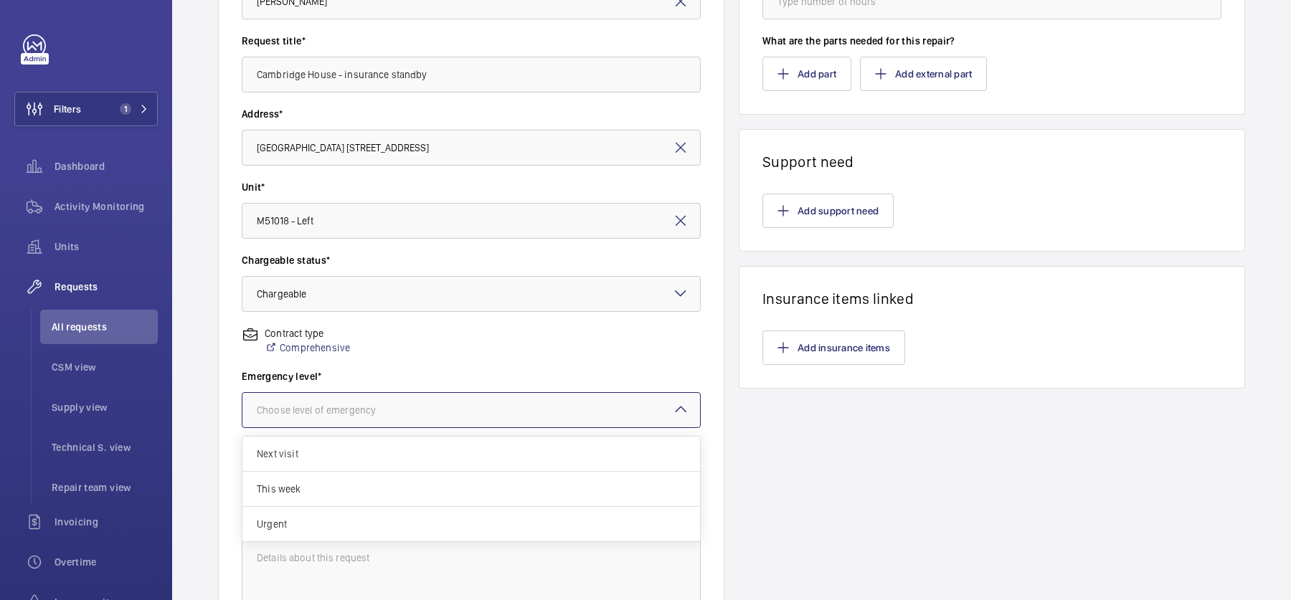
click at [353, 403] on div "Choose level of emergency" at bounding box center [334, 410] width 155 height 14
click at [334, 463] on div "Next visit" at bounding box center [470, 454] width 457 height 35
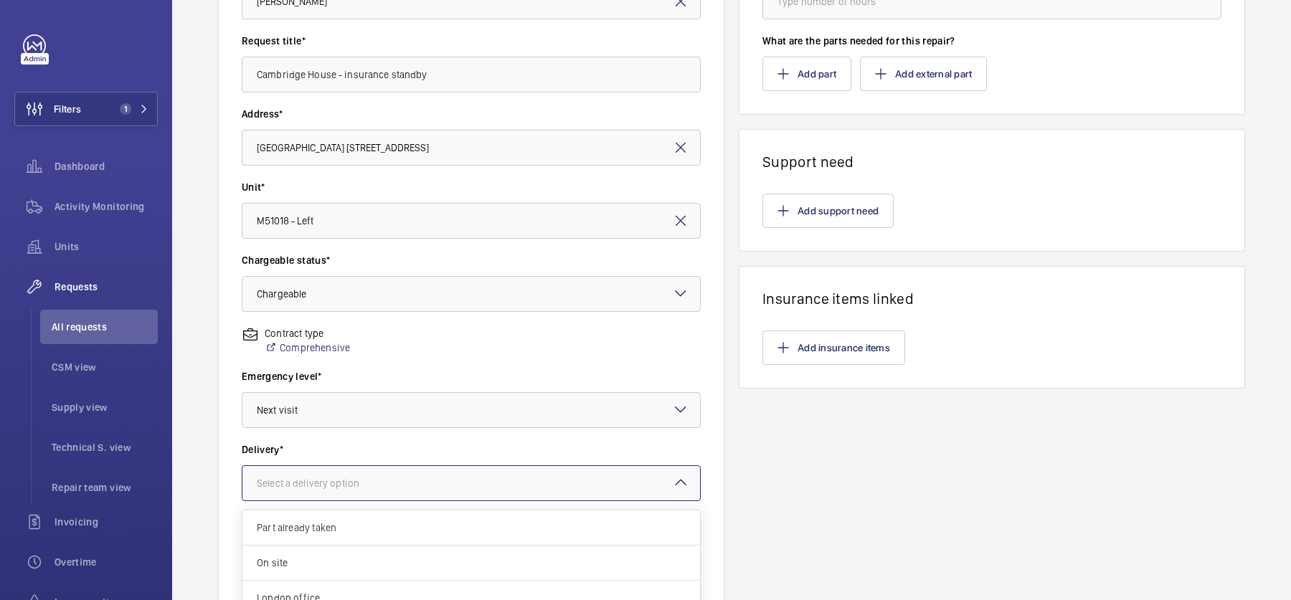
click at [338, 476] on div "Select a delivery option" at bounding box center [326, 483] width 138 height 14
click at [323, 561] on span "On site" at bounding box center [471, 563] width 429 height 14
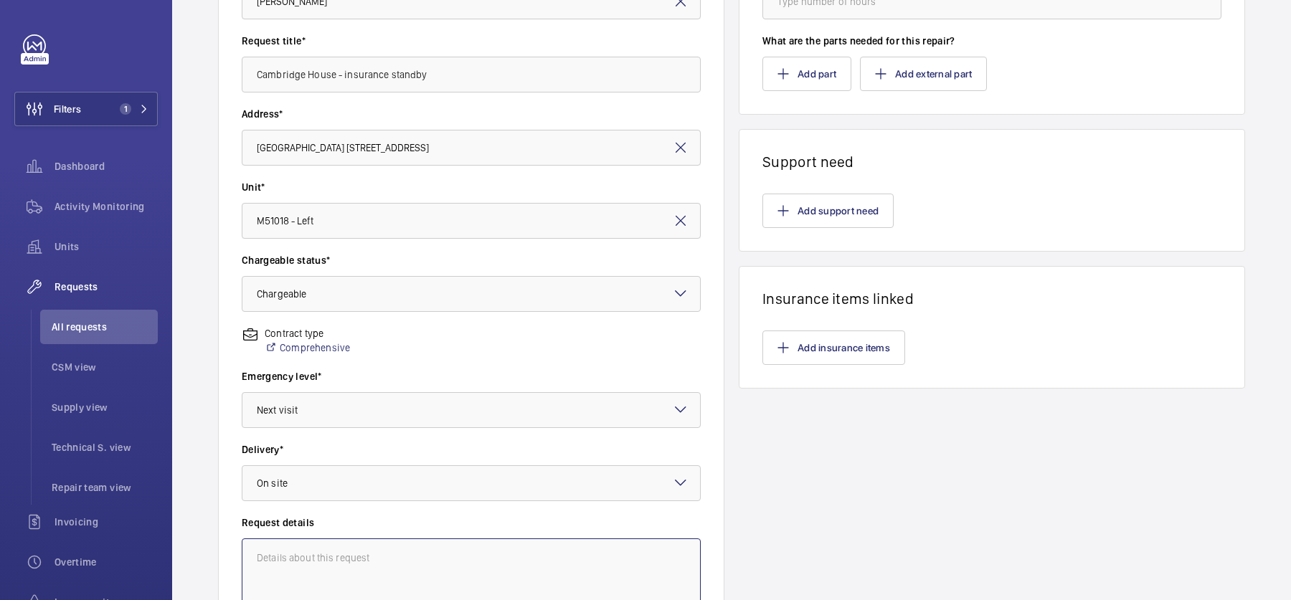
click at [323, 561] on textarea at bounding box center [471, 587] width 459 height 96
type textarea "c"
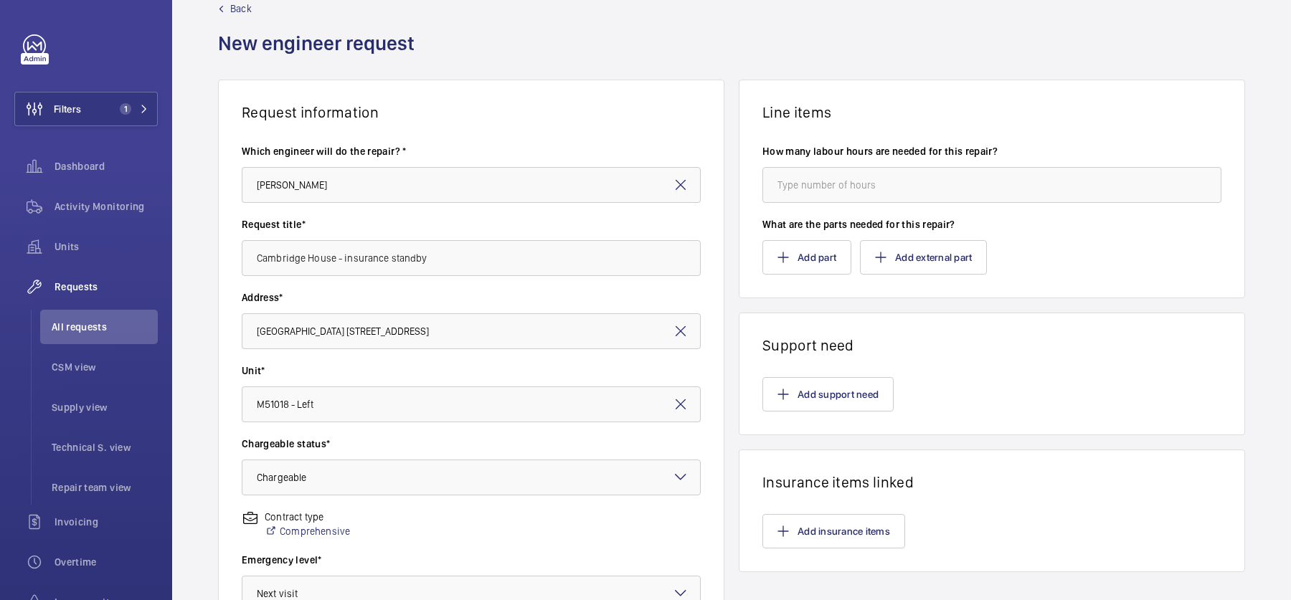
scroll to position [0, 0]
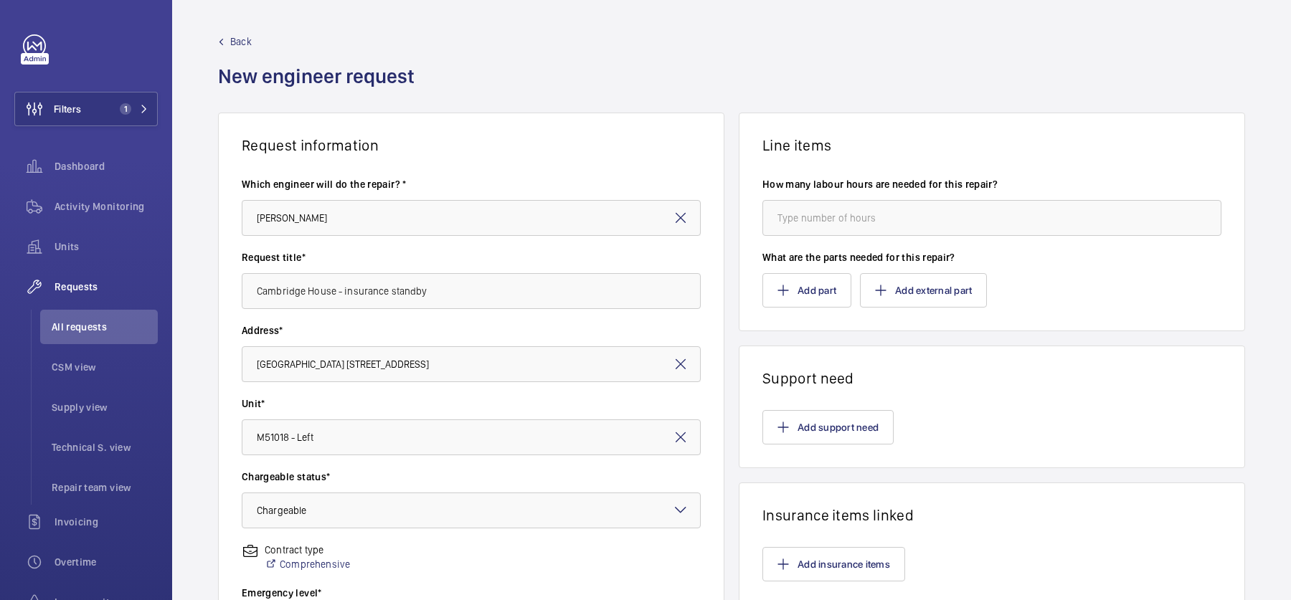
type textarea "Client request"
click at [831, 217] on input "number" at bounding box center [991, 218] width 459 height 36
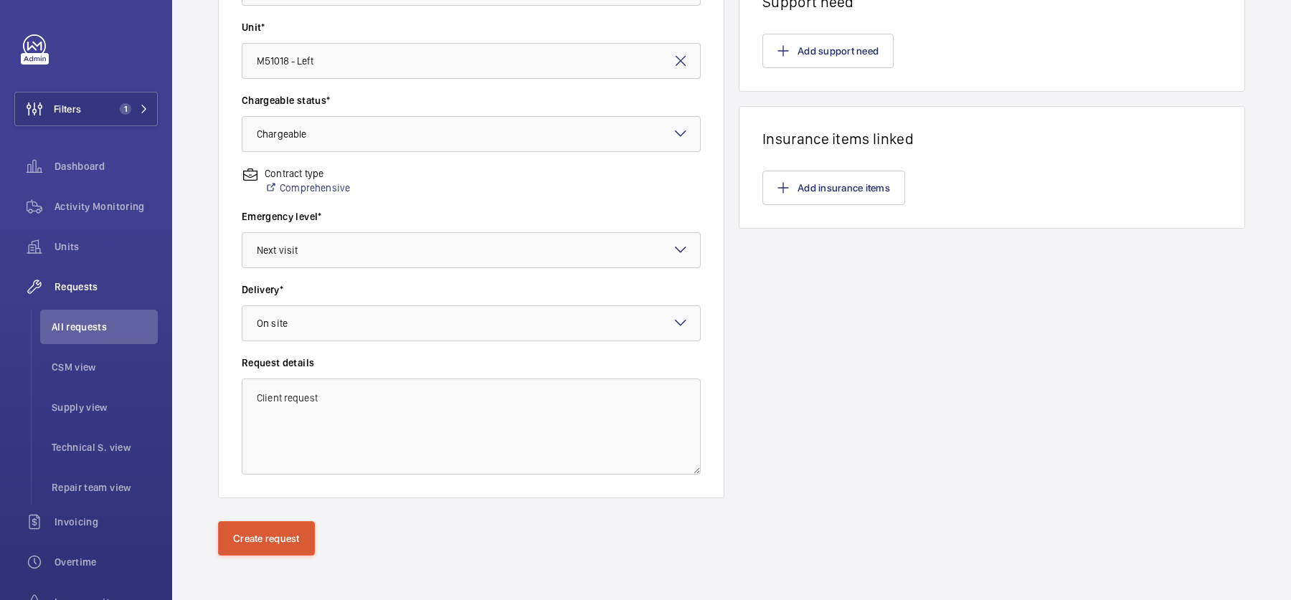
type input "3"
click at [264, 551] on button "Create request" at bounding box center [266, 538] width 97 height 34
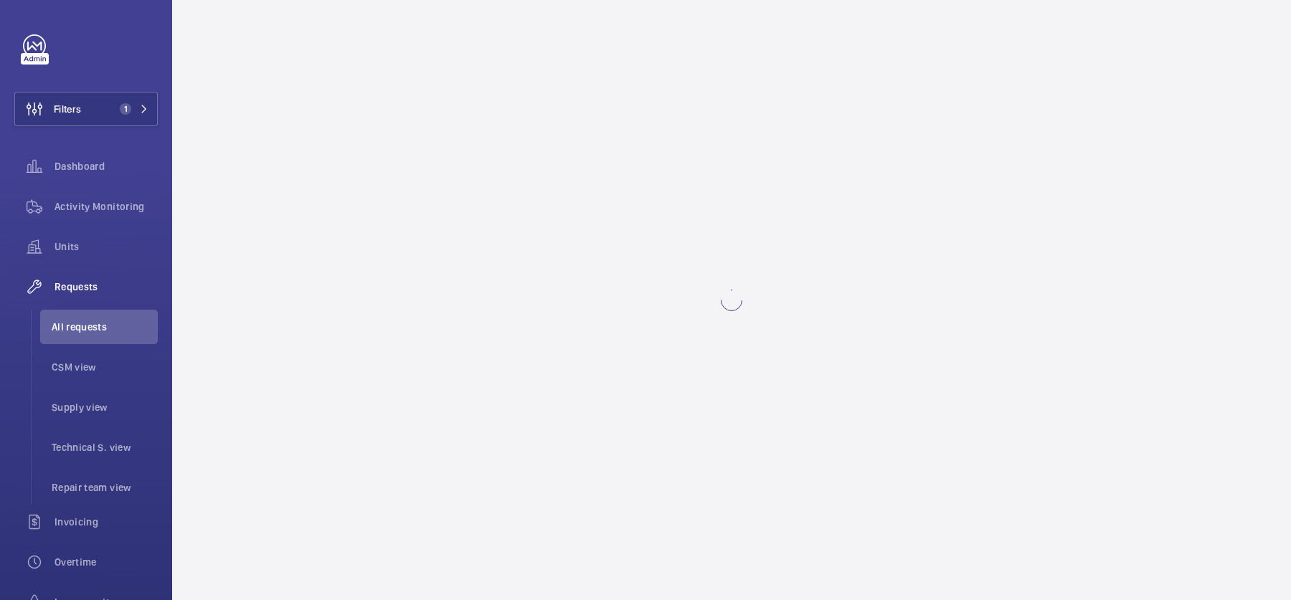
scroll to position [0, 0]
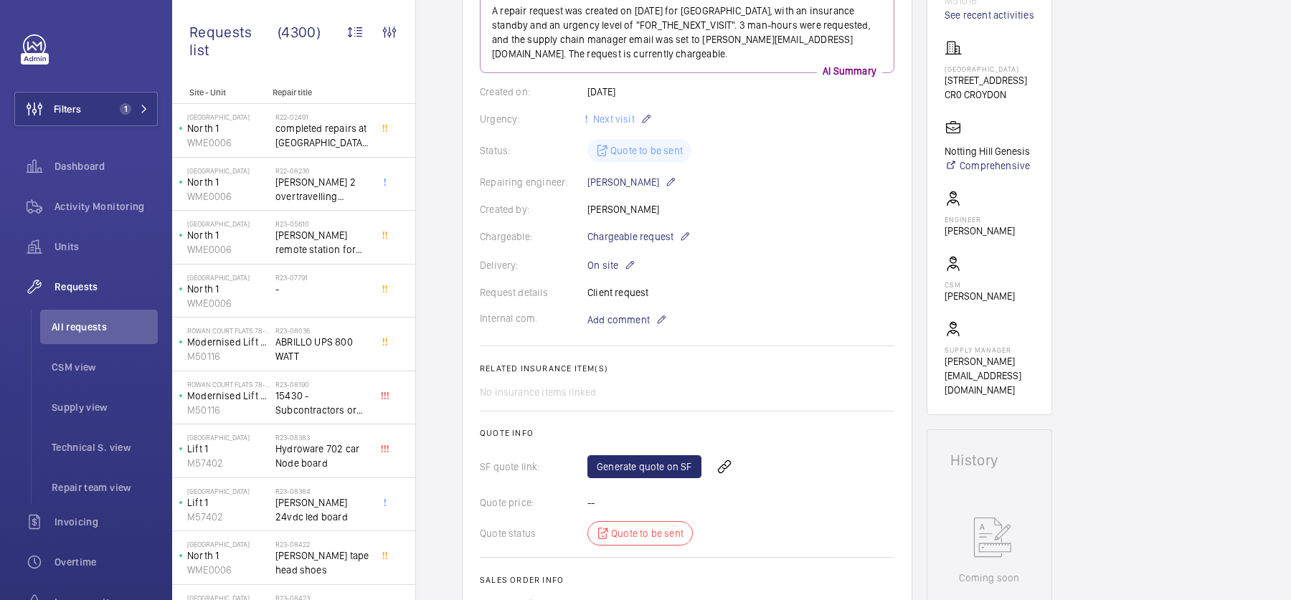
scroll to position [203, 0]
click at [637, 457] on link "Generate quote on SF" at bounding box center [644, 465] width 114 height 23
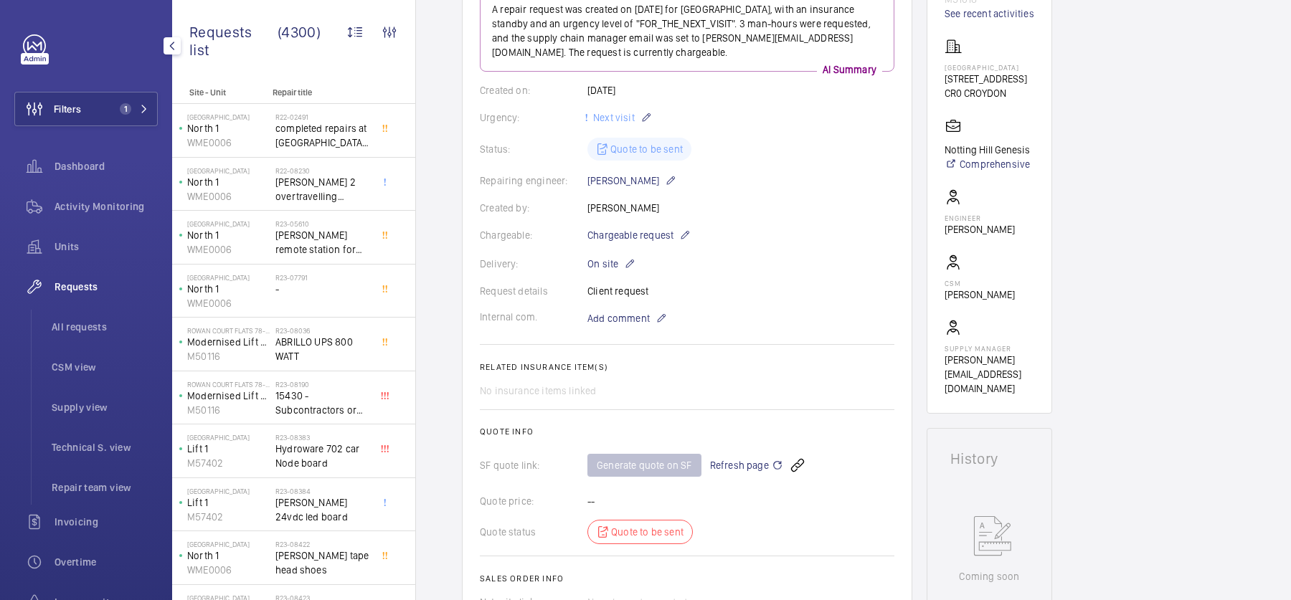
click at [105, 187] on div "Dashboard" at bounding box center [85, 169] width 143 height 40
click at [108, 201] on span "Activity Monitoring" at bounding box center [105, 206] width 103 height 14
